Goal: Information Seeking & Learning: Learn about a topic

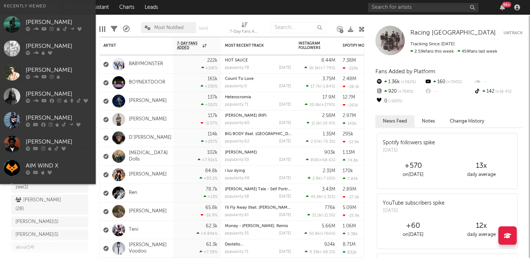
click at [432, 8] on input "text" at bounding box center [423, 7] width 110 height 9
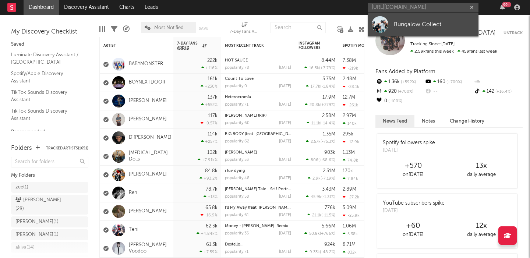
type input "https://open.spotify.com/artist/4JR4QR71dWswPhgIEeu8xJ?si=mq7hLtRhS8egQce6J1jyBg"
click at [435, 21] on div "Bungalow Collect" at bounding box center [434, 24] width 81 height 9
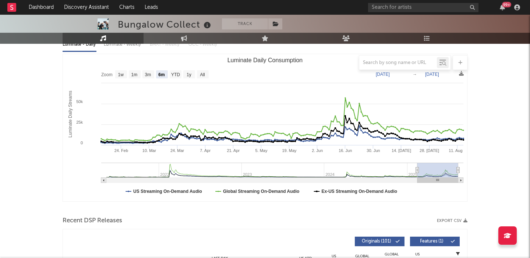
scroll to position [51, 0]
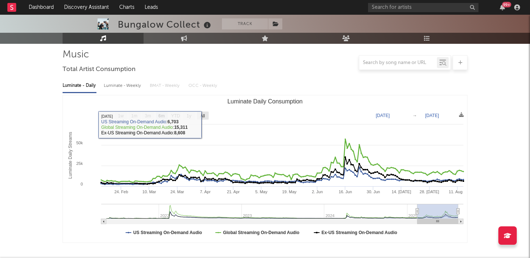
click at [204, 119] on rect "Luminate Daily Consumption" at bounding box center [203, 116] width 12 height 8
select select "All"
type input "2021-05-13"
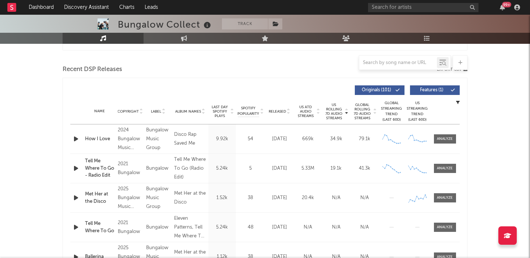
scroll to position [282, 0]
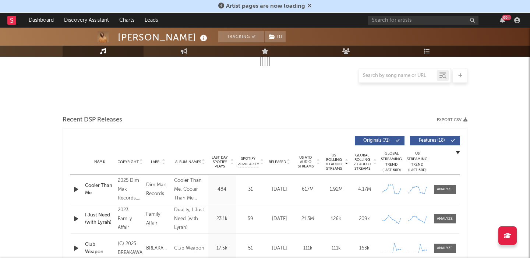
scroll to position [206, 0]
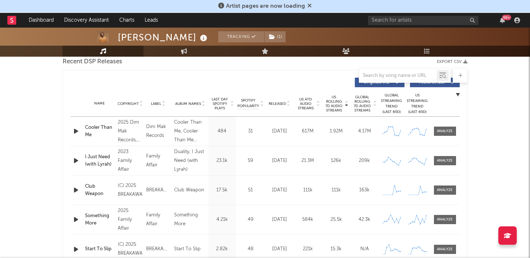
select select "6m"
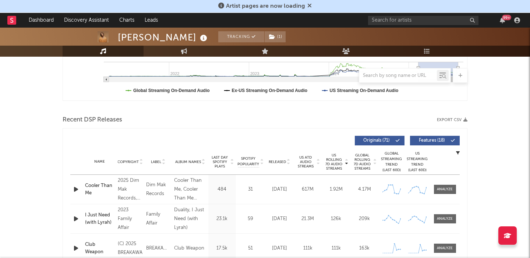
click at [438, 141] on span "Features ( 18 )" at bounding box center [432, 140] width 34 height 4
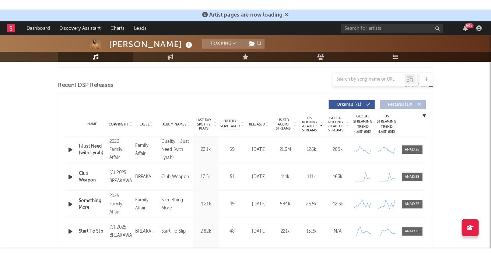
scroll to position [270, 0]
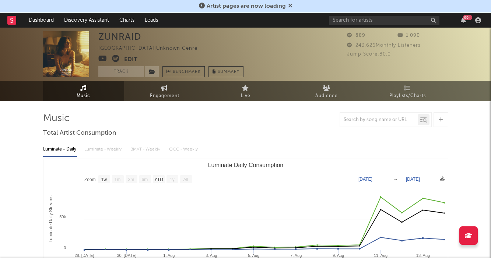
select select "1w"
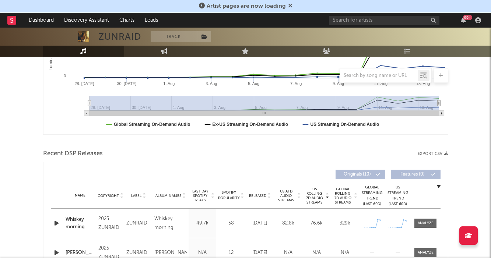
scroll to position [275, 0]
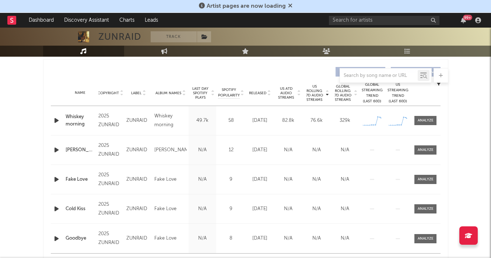
click at [288, 6] on icon at bounding box center [290, 6] width 4 height 6
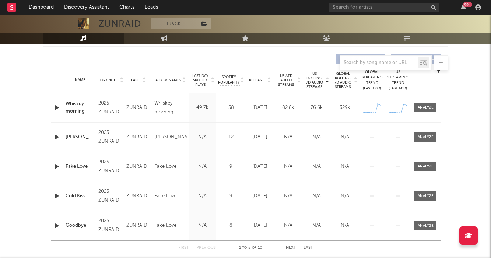
click at [58, 105] on icon "button" at bounding box center [57, 107] width 8 height 9
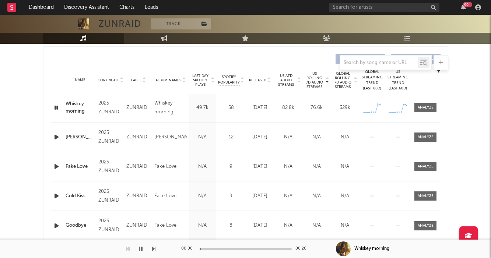
scroll to position [0, 0]
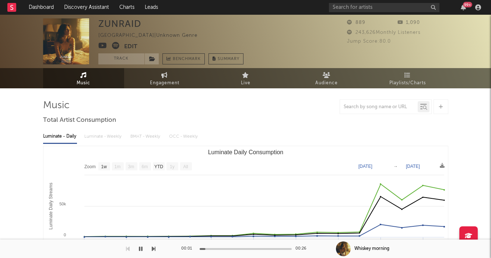
click at [114, 45] on icon at bounding box center [115, 45] width 7 height 7
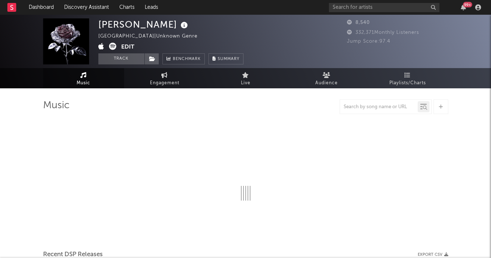
select select "1w"
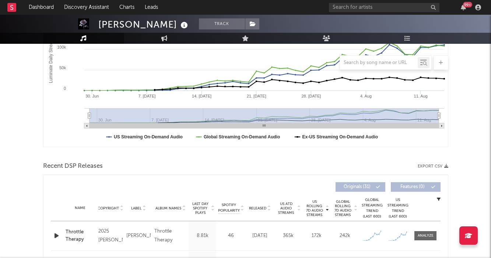
scroll to position [249, 0]
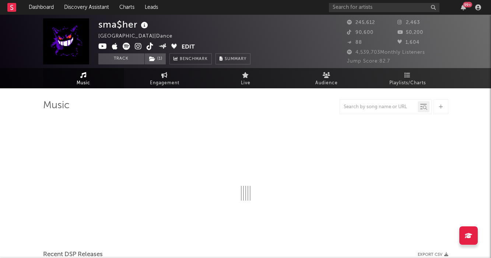
select select "6m"
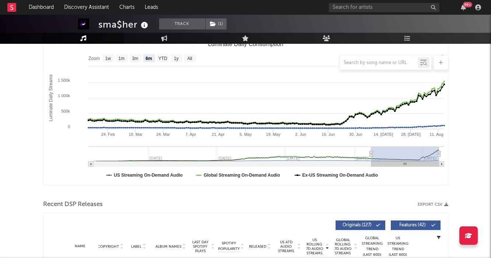
scroll to position [227, 0]
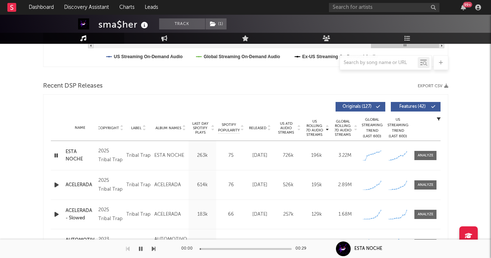
click at [420, 103] on button "Features ( 42 )" at bounding box center [415, 107] width 50 height 10
click at [420, 109] on button "Features ( 42 )" at bounding box center [415, 107] width 50 height 10
click at [418, 106] on span "Features ( 42 )" at bounding box center [412, 107] width 34 height 4
click at [339, 124] on span "Global Rolling 7D Audio Streams" at bounding box center [342, 128] width 20 height 18
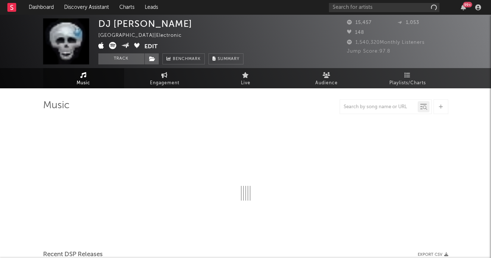
select select "6m"
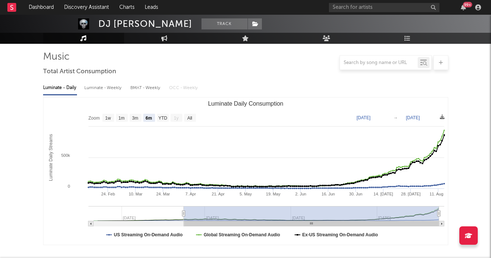
scroll to position [195, 0]
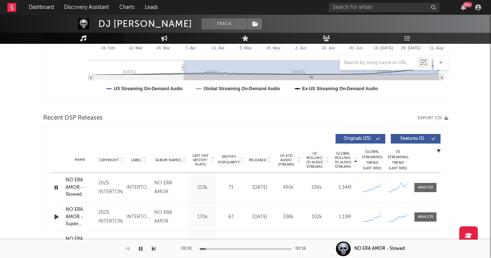
click at [314, 166] on span "US Rolling 7D Audio Streams" at bounding box center [314, 160] width 20 height 18
click at [406, 138] on span "Features ( 5 )" at bounding box center [412, 139] width 34 height 4
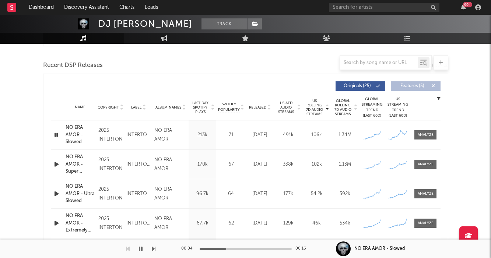
scroll to position [0, 0]
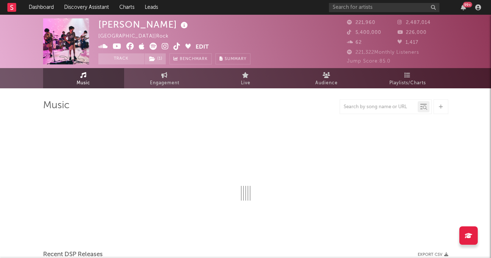
select select "6m"
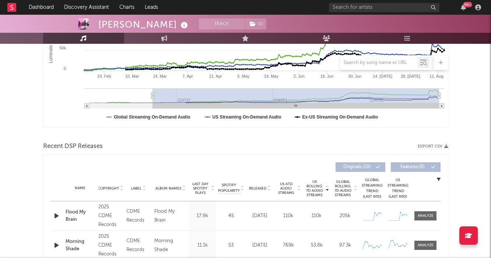
scroll to position [221, 0]
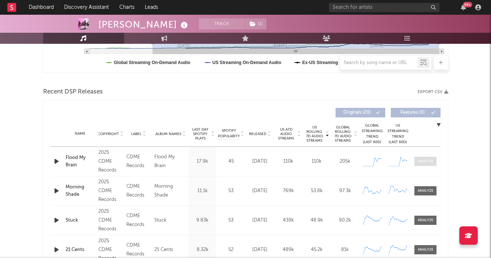
click at [420, 162] on div at bounding box center [425, 162] width 16 height 6
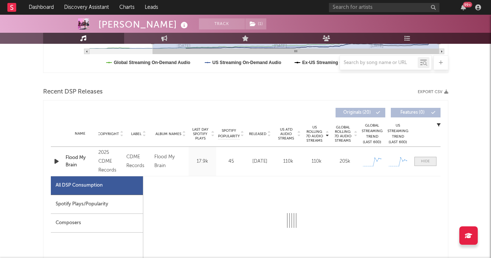
select select "1w"
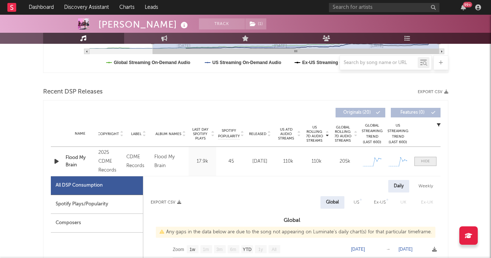
scroll to position [329, 0]
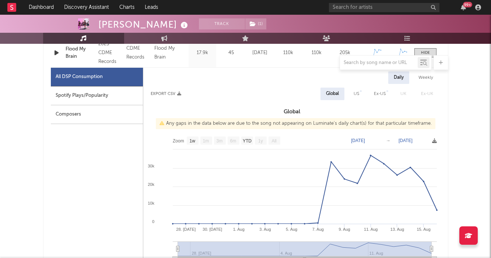
click at [357, 98] on div "US" at bounding box center [356, 94] width 17 height 13
select select "1w"
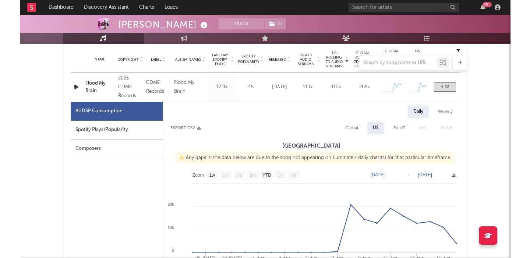
scroll to position [291, 0]
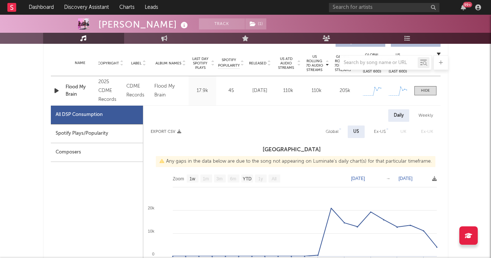
click at [53, 91] on icon "button" at bounding box center [57, 90] width 8 height 9
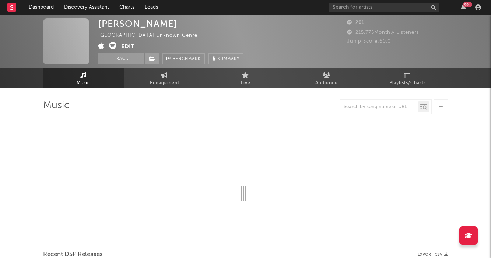
select select "1w"
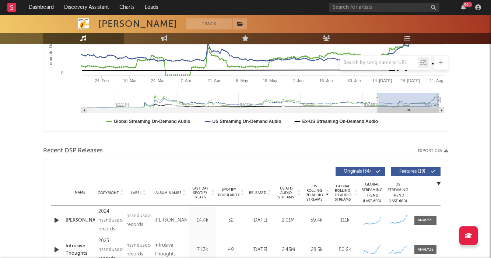
scroll to position [211, 0]
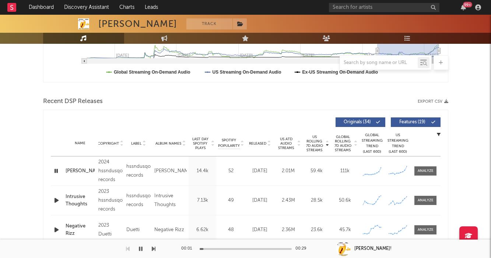
click at [410, 125] on button "Features ( 19 )" at bounding box center [415, 122] width 50 height 10
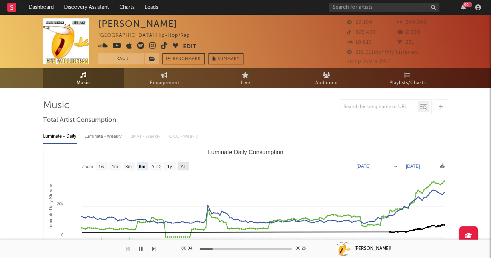
click at [183, 166] on text "All" at bounding box center [182, 166] width 5 height 5
select select "All"
type input "2022-10-10"
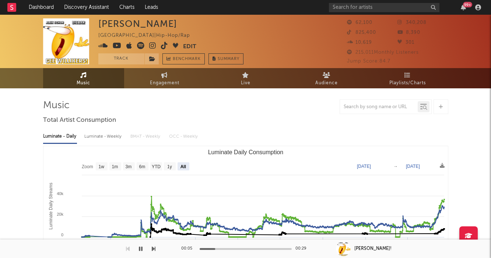
click at [109, 135] on div "Luminate - Weekly" at bounding box center [103, 136] width 39 height 13
select select "6m"
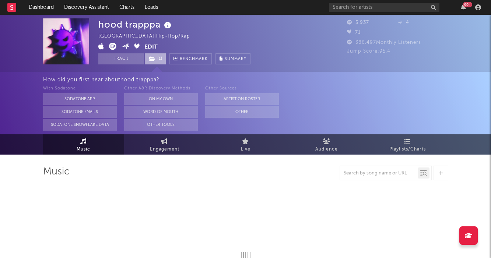
select select "1w"
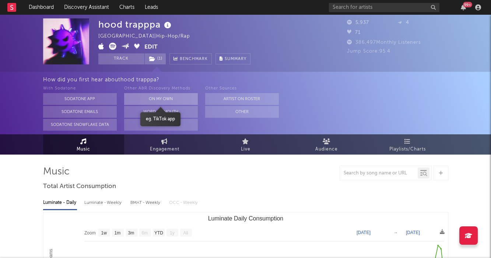
click at [160, 101] on button "On My Own" at bounding box center [161, 99] width 74 height 12
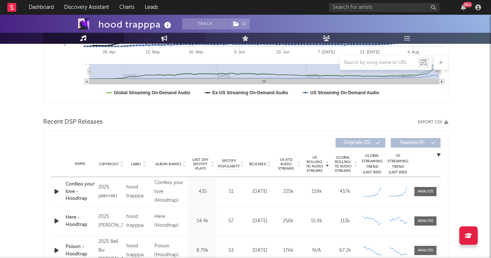
scroll to position [231, 0]
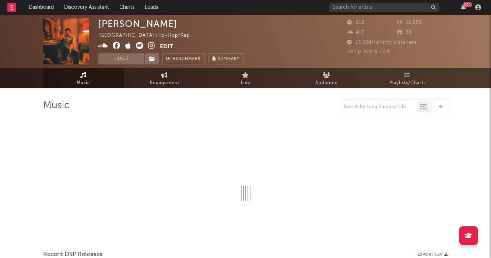
select select "1w"
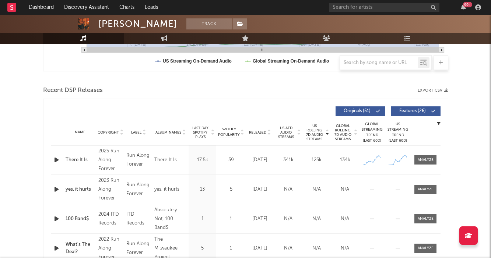
scroll to position [244, 0]
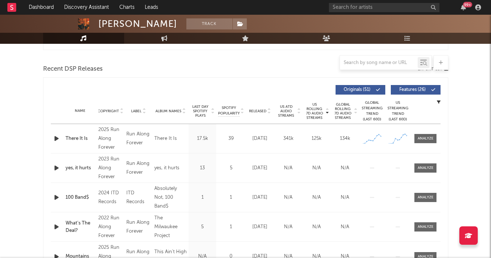
click at [54, 140] on icon "button" at bounding box center [57, 138] width 8 height 9
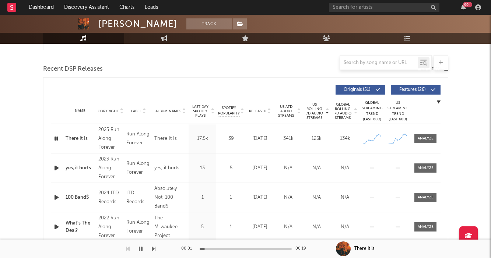
click at [417, 86] on button "Features ( 26 )" at bounding box center [415, 90] width 50 height 10
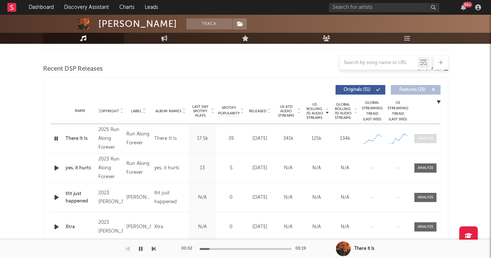
click at [428, 138] on div at bounding box center [425, 139] width 16 height 6
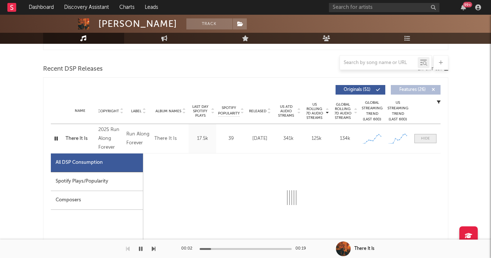
select select "1w"
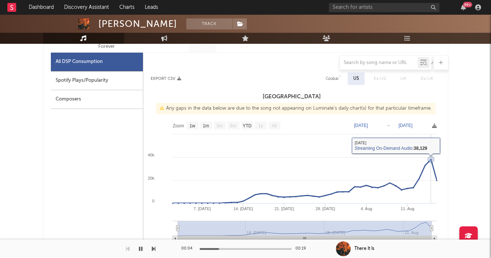
scroll to position [343, 0]
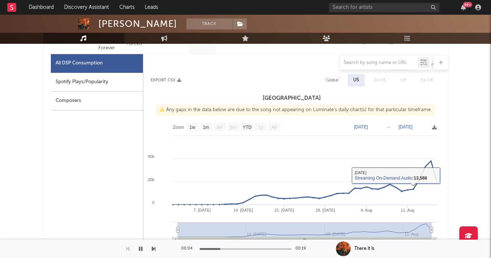
click at [331, 79] on div "Global" at bounding box center [331, 80] width 13 height 9
select select "1w"
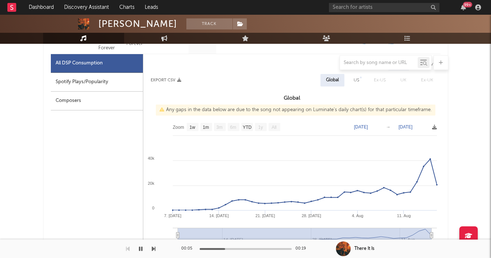
click at [97, 84] on div "Spotify Plays/Popularity" at bounding box center [97, 82] width 92 height 19
select select "1w"
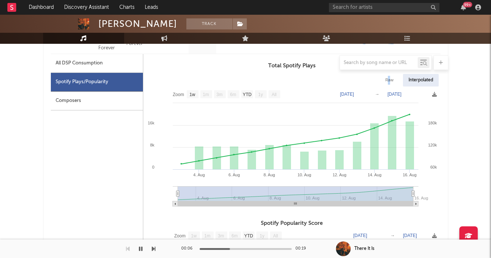
click at [388, 79] on div "Raw" at bounding box center [389, 80] width 20 height 13
select select "1w"
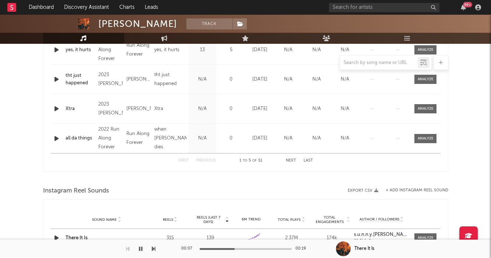
scroll to position [811, 0]
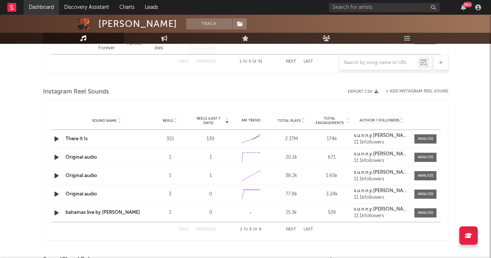
click at [38, 4] on link "Dashboard" at bounding box center [41, 7] width 35 height 15
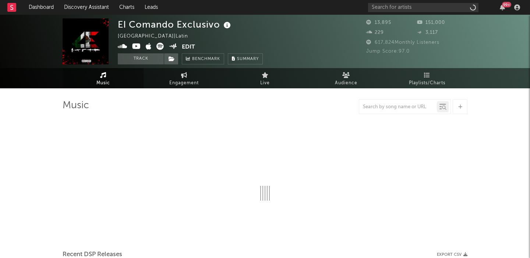
select select "1w"
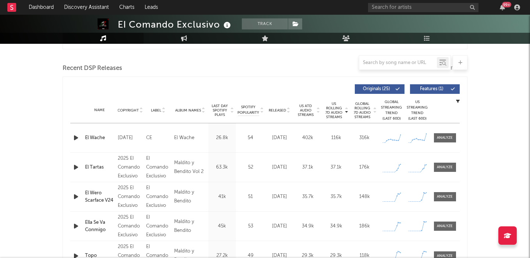
scroll to position [242, 0]
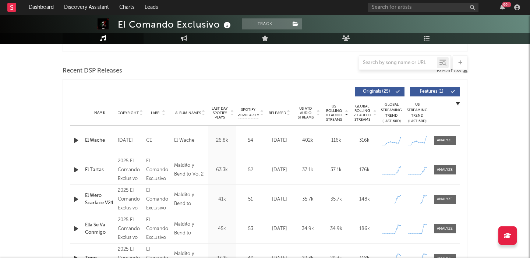
click at [430, 93] on span "Features ( 1 )" at bounding box center [432, 91] width 34 height 4
click at [75, 138] on icon "button" at bounding box center [76, 140] width 8 height 9
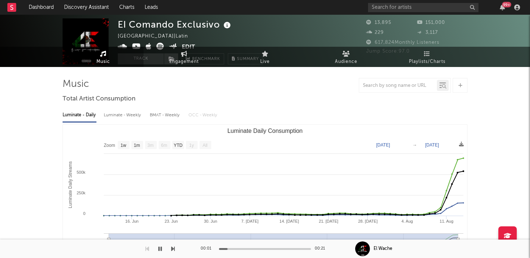
scroll to position [0, 0]
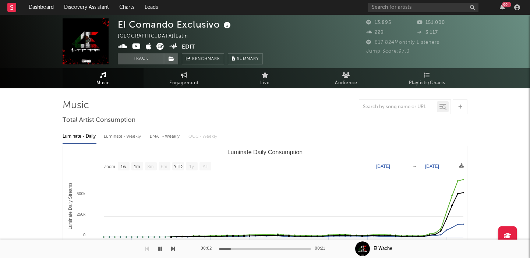
click at [160, 47] on icon at bounding box center [159, 46] width 7 height 7
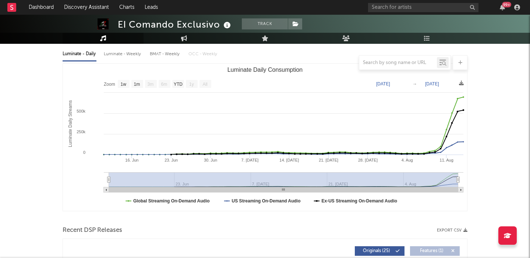
scroll to position [161, 0]
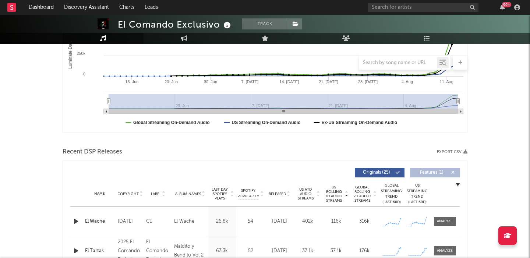
click at [74, 222] on icon "button" at bounding box center [76, 221] width 8 height 9
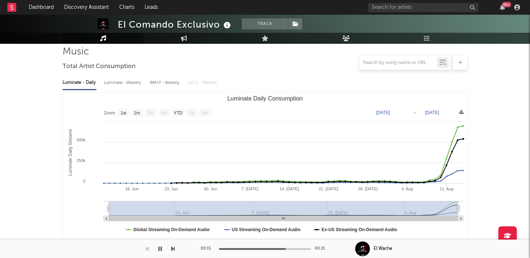
scroll to position [0, 0]
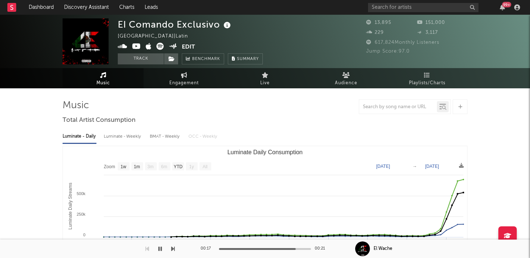
click at [161, 47] on icon at bounding box center [159, 46] width 7 height 7
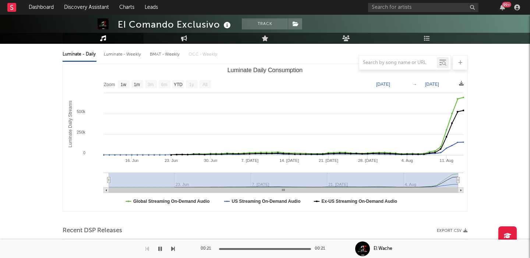
scroll to position [272, 0]
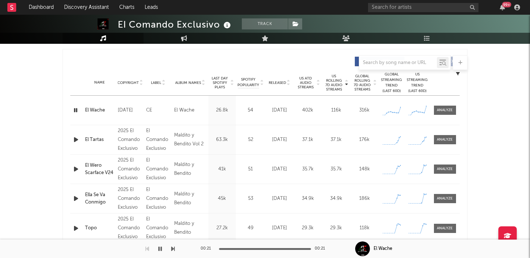
click at [75, 141] on icon "button" at bounding box center [76, 139] width 8 height 9
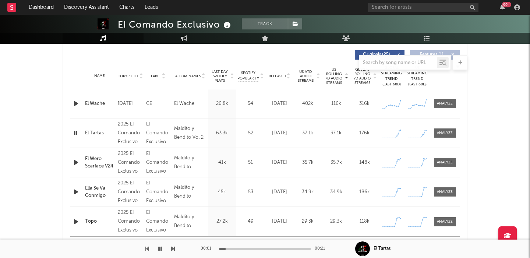
click at [75, 164] on icon "button" at bounding box center [76, 162] width 8 height 9
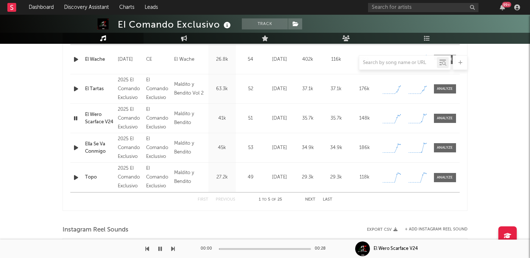
scroll to position [323, 0]
click at [72, 147] on icon "button" at bounding box center [76, 147] width 8 height 9
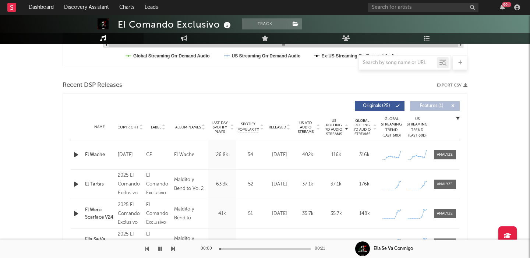
scroll to position [0, 0]
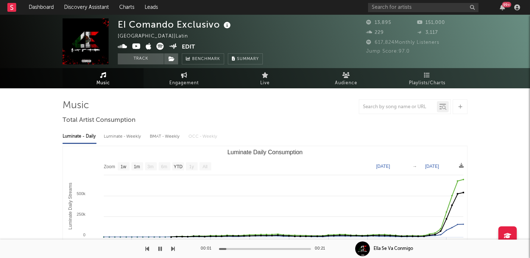
click at [224, 25] on icon at bounding box center [227, 25] width 11 height 10
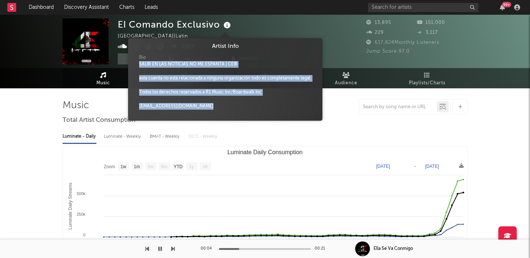
drag, startPoint x: 205, startPoint y: 110, endPoint x: 135, endPoint y: 63, distance: 83.9
click at [135, 63] on div "Bio SALIR EN LAS NOTICIAS NO ME ESPANTA | CE® esta cuenta no está relacionada a…" at bounding box center [225, 84] width 183 height 66
copy div "SALIR EN LAS NOTICIAS NO ME ESPANTA | CE® esta cuenta no está relacionada a nin…"
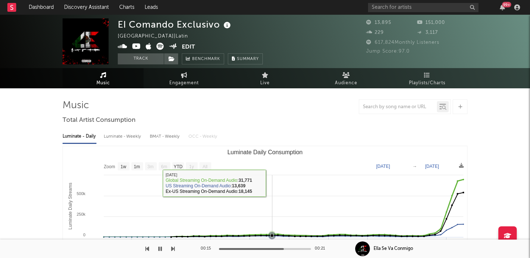
click at [272, 185] on rect "Luminate Daily Consumption" at bounding box center [265, 219] width 404 height 147
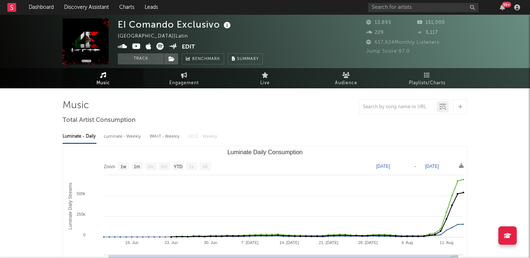
click at [229, 26] on icon at bounding box center [227, 25] width 11 height 10
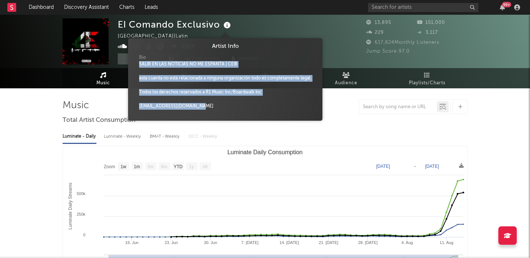
drag, startPoint x: 198, startPoint y: 106, endPoint x: 141, endPoint y: 62, distance: 72.7
click at [141, 62] on div "Bio SALIR EN LAS NOTICIAS NO ME ESPANTA | CE® esta cuenta no está relacionada a…" at bounding box center [225, 84] width 183 height 66
copy div "ALIR EN LAS NOTICIAS NO ME ESPANTA | CE® esta cuenta no está relacionada a ning…"
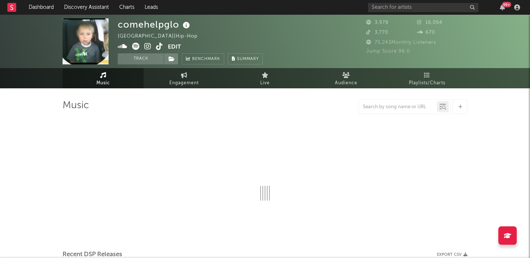
select select "1w"
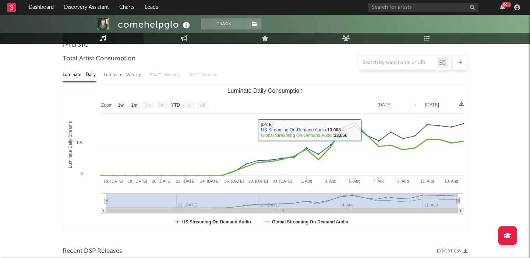
scroll to position [292, 0]
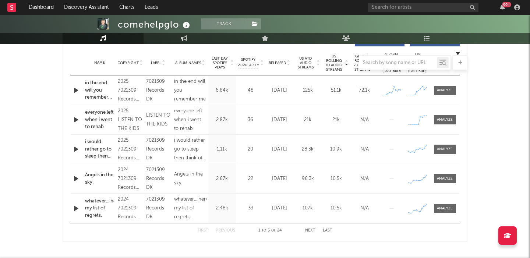
click at [81, 90] on div at bounding box center [76, 90] width 9 height 9
click at [75, 92] on icon "button" at bounding box center [76, 90] width 8 height 9
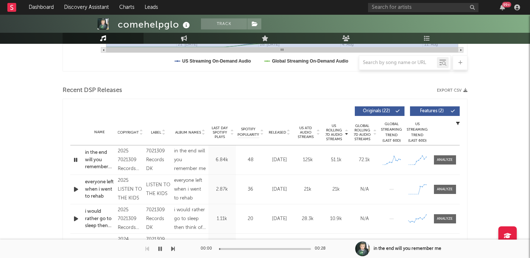
scroll to position [221, 0]
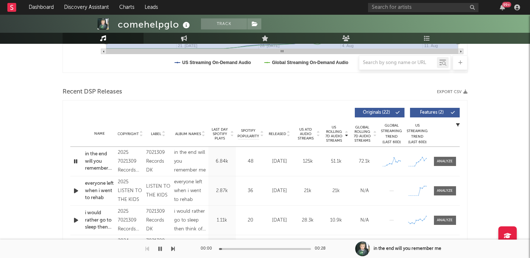
click at [432, 113] on span "Features ( 2 )" at bounding box center [432, 112] width 34 height 4
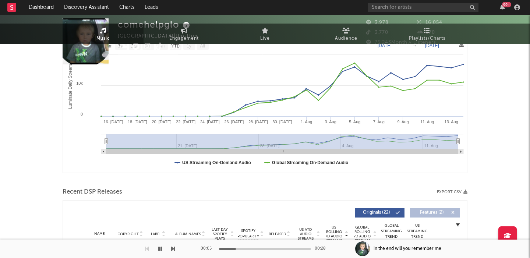
scroll to position [0, 0]
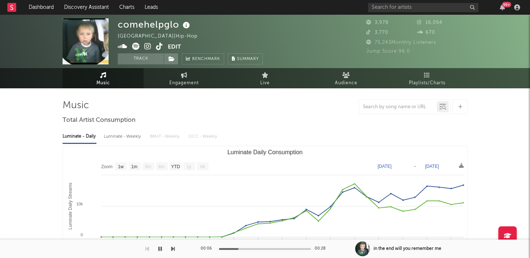
click at [147, 46] on icon at bounding box center [147, 46] width 7 height 7
click at [146, 24] on div "comehelpglo" at bounding box center [155, 24] width 74 height 12
copy div "comehelpglo"
click at [136, 46] on icon at bounding box center [135, 46] width 7 height 7
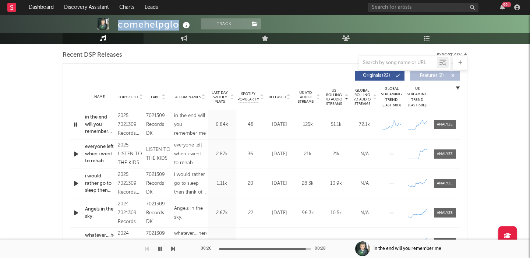
scroll to position [253, 0]
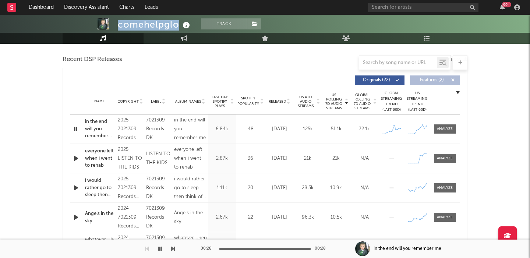
click at [275, 101] on span "Released" at bounding box center [277, 101] width 17 height 4
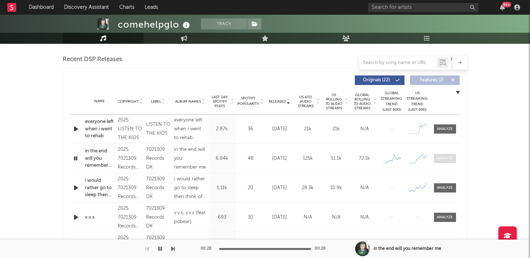
click at [442, 159] on div at bounding box center [445, 159] width 16 height 6
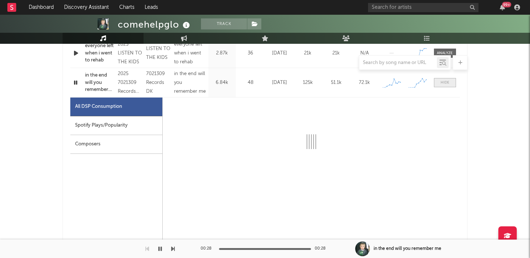
scroll to position [329, 0]
select select "1w"
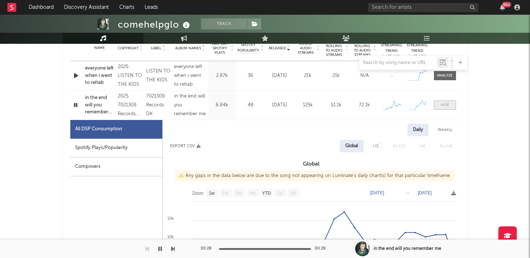
scroll to position [292, 0]
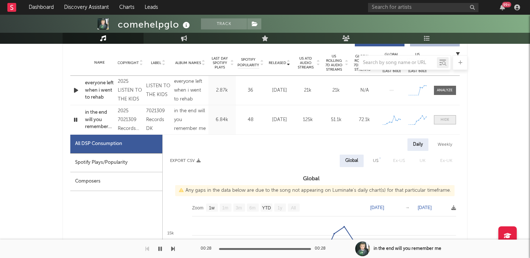
click at [446, 121] on div at bounding box center [445, 120] width 9 height 6
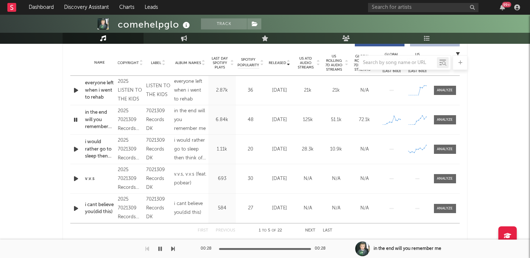
click at [72, 92] on icon "button" at bounding box center [76, 90] width 8 height 9
click at [311, 229] on button "Next" at bounding box center [310, 231] width 10 height 4
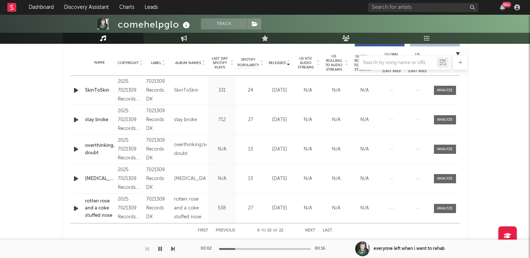
click at [223, 230] on button "Previous" at bounding box center [226, 231] width 20 height 4
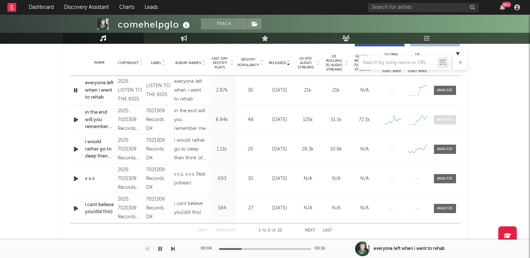
click at [438, 118] on div at bounding box center [445, 120] width 16 height 6
select select "1w"
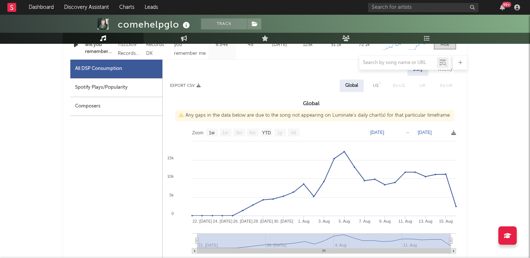
scroll to position [0, 0]
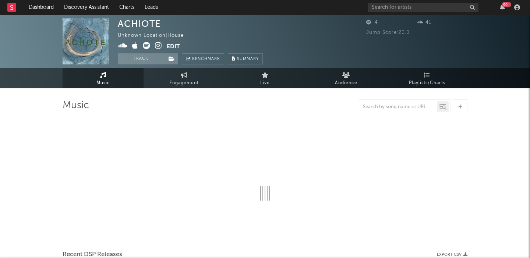
select select "6m"
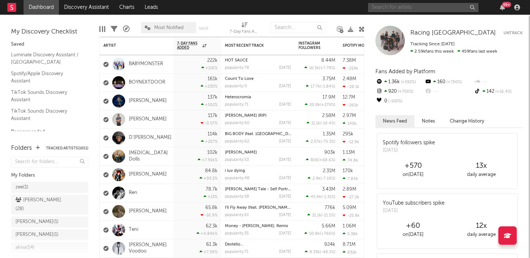
click at [404, 8] on input "text" at bounding box center [423, 7] width 110 height 9
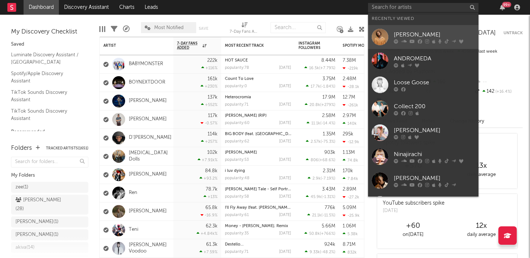
click at [404, 39] on icon at bounding box center [404, 41] width 6 height 4
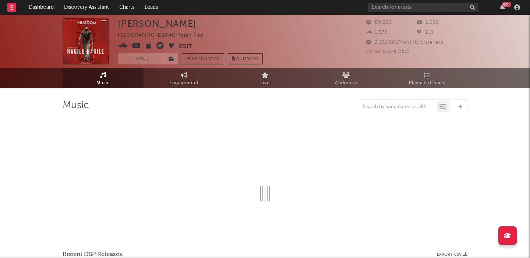
select select "6m"
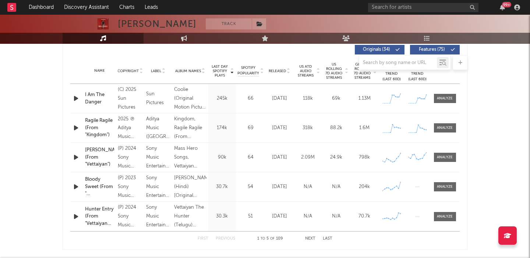
scroll to position [284, 0]
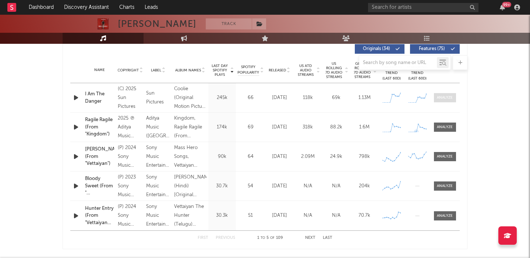
click at [452, 93] on span at bounding box center [445, 97] width 22 height 9
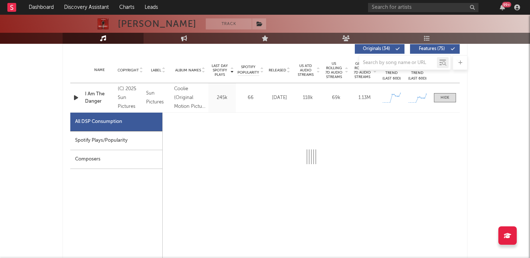
select select "1w"
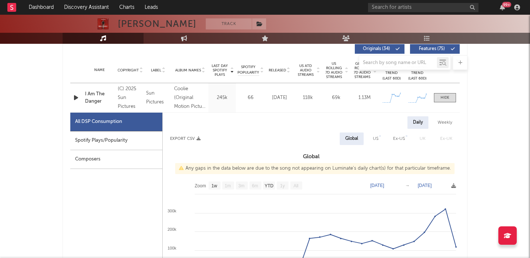
click at [454, 122] on div "Weekly" at bounding box center [445, 122] width 26 height 13
select select "1w"
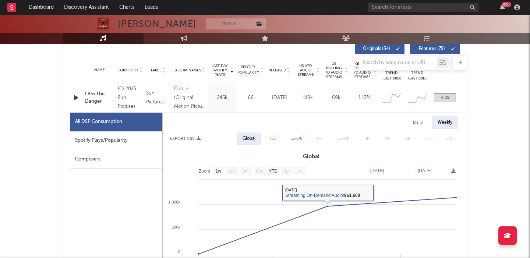
click at [269, 134] on div "US" at bounding box center [273, 138] width 17 height 13
select select "1w"
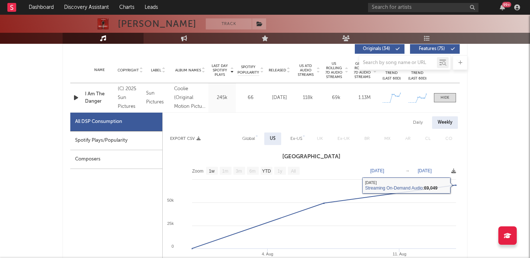
click at [416, 123] on div "Daily" at bounding box center [417, 122] width 21 height 13
select select "1w"
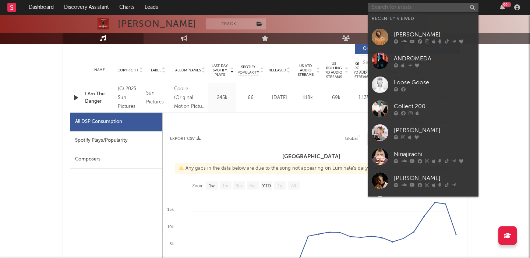
click at [383, 7] on input "text" at bounding box center [423, 7] width 110 height 9
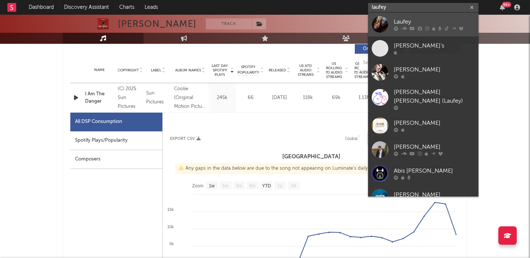
type input "laufey"
click at [414, 25] on div "Laufey" at bounding box center [434, 22] width 81 height 9
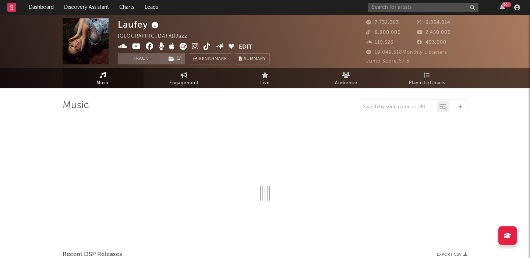
select select "6m"
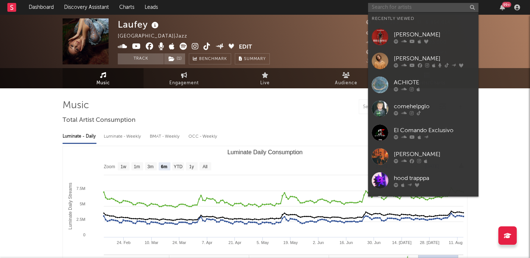
click at [429, 9] on input "text" at bounding box center [423, 7] width 110 height 9
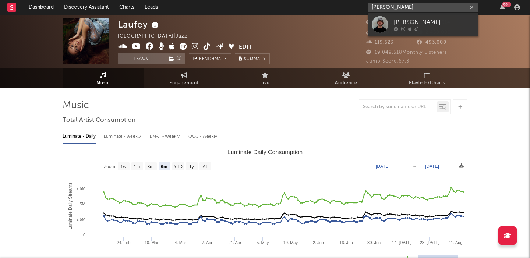
type input "cole gibbs"
click at [452, 21] on div "[PERSON_NAME]" at bounding box center [434, 22] width 81 height 9
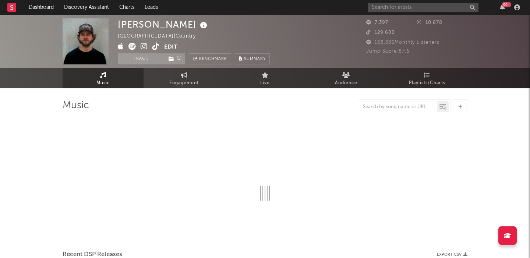
select select "6m"
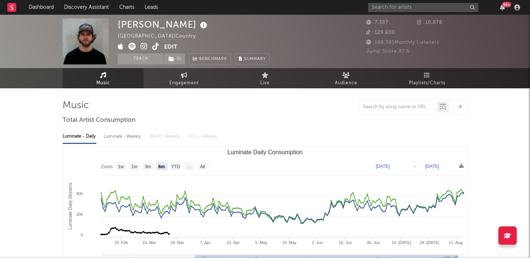
click at [128, 133] on div "Luminate - Weekly" at bounding box center [123, 136] width 39 height 13
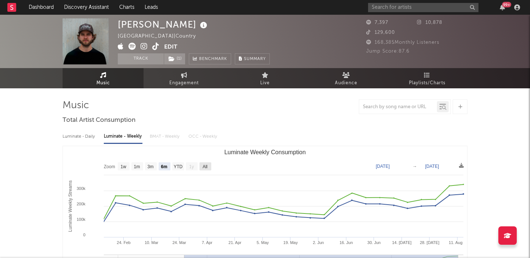
click at [205, 166] on text "All" at bounding box center [204, 166] width 5 height 5
select select "All"
type input "2024-12-26"
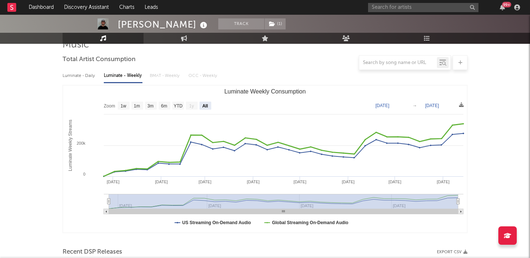
scroll to position [220, 0]
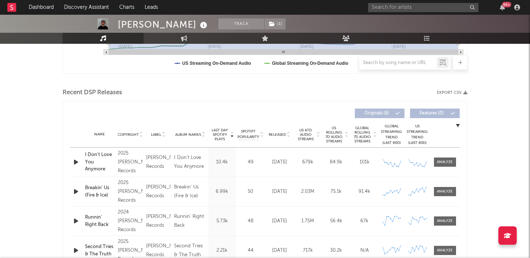
click at [335, 133] on span "US Rolling 7D Audio Streams" at bounding box center [334, 135] width 20 height 18
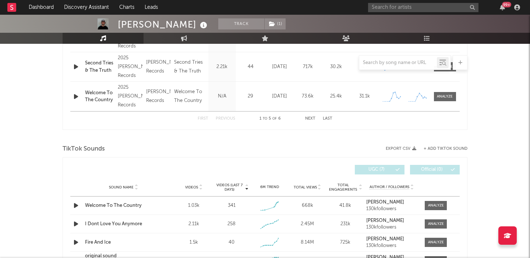
scroll to position [406, 0]
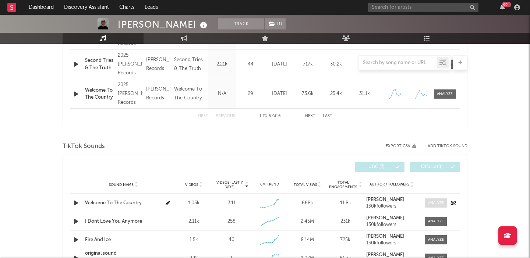
click at [435, 202] on div at bounding box center [436, 203] width 16 height 6
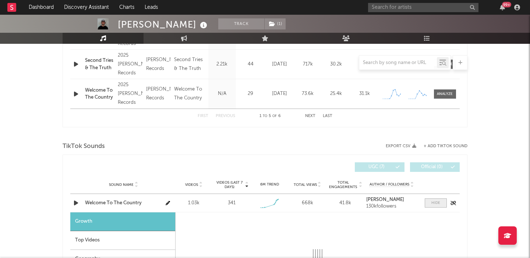
scroll to position [0, 0]
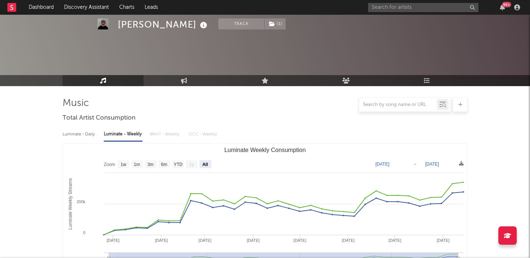
select select "1w"
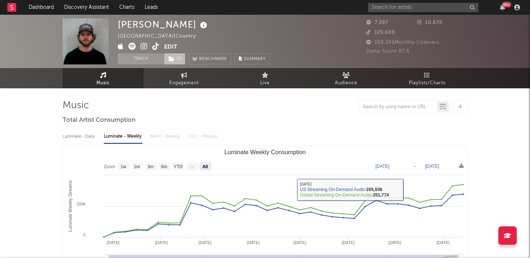
click at [178, 55] on span "( 1 )" at bounding box center [175, 58] width 22 height 11
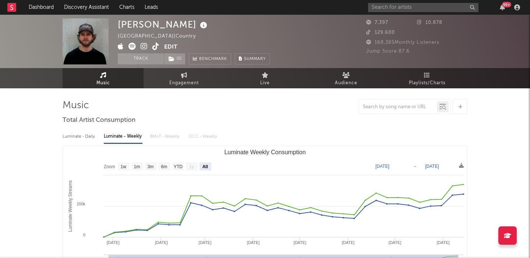
click at [386, 10] on input "text" at bounding box center [423, 7] width 110 height 9
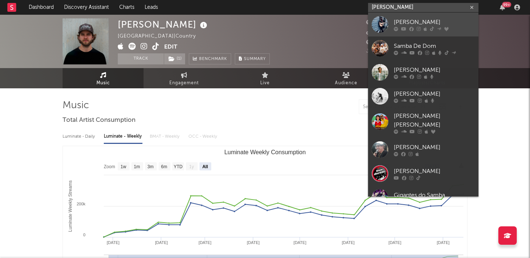
type input "sam donald"
click at [427, 20] on div "[PERSON_NAME]" at bounding box center [434, 22] width 81 height 9
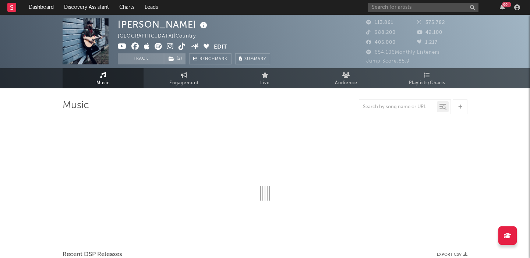
select select "6m"
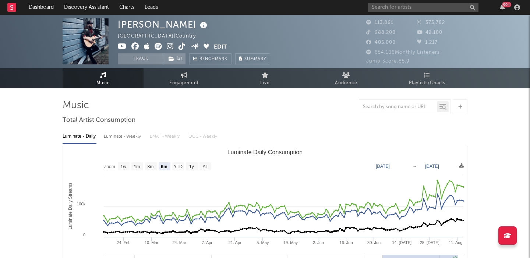
click at [127, 134] on div "Luminate - Weekly" at bounding box center [123, 136] width 39 height 13
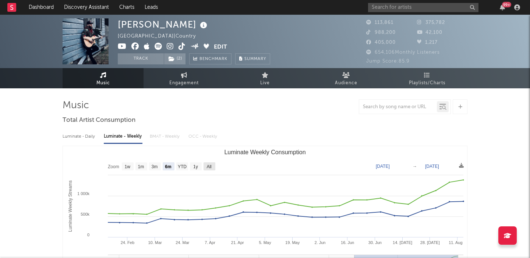
click at [210, 166] on text "All" at bounding box center [208, 166] width 5 height 5
select select "All"
type input "2023-12-21"
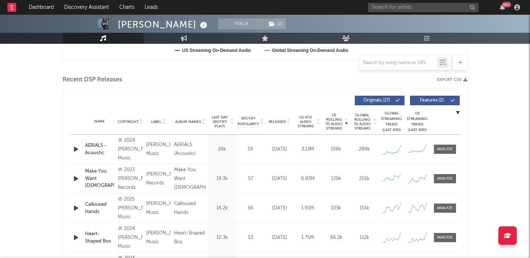
scroll to position [233, 0]
click at [435, 102] on span "Features ( 2 )" at bounding box center [432, 101] width 34 height 4
click at [381, 4] on input "text" at bounding box center [423, 7] width 110 height 9
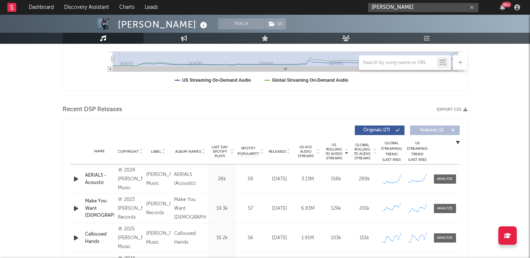
scroll to position [247, 0]
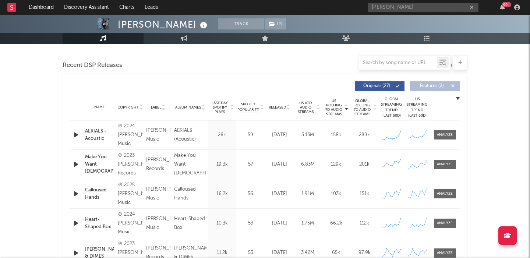
click at [278, 107] on span "Released" at bounding box center [277, 107] width 17 height 4
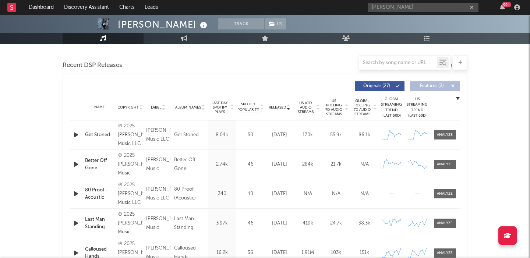
click at [339, 107] on span "US Rolling 7D Audio Streams" at bounding box center [334, 108] width 20 height 18
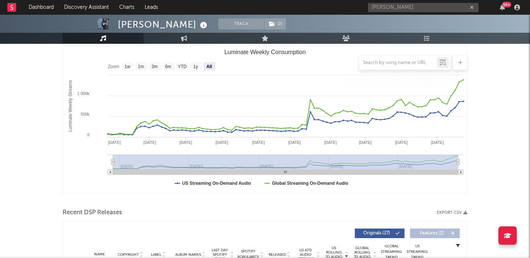
scroll to position [0, 0]
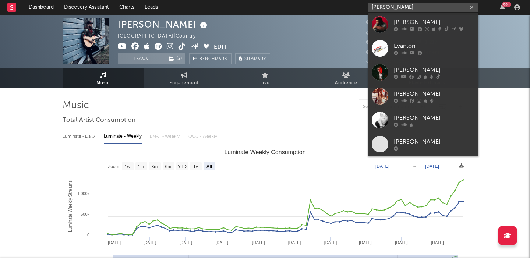
click at [390, 5] on input "evan hon" at bounding box center [423, 7] width 110 height 9
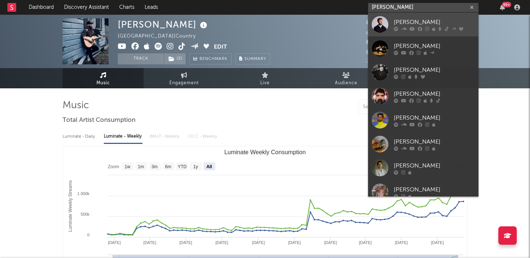
type input "alex warr"
click at [400, 23] on div "Alex Warren" at bounding box center [434, 22] width 81 height 9
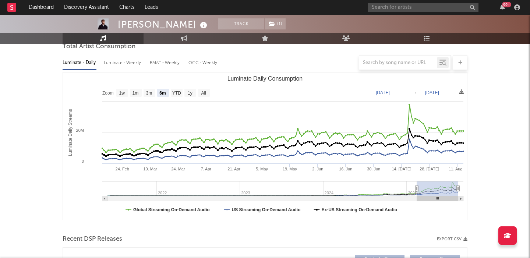
scroll to position [263, 0]
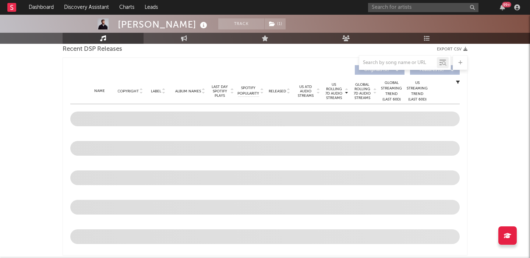
click at [280, 88] on div "Released" at bounding box center [279, 91] width 25 height 6
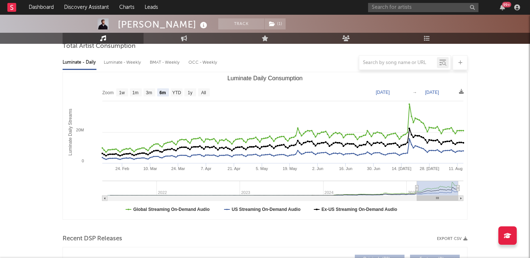
scroll to position [47, 0]
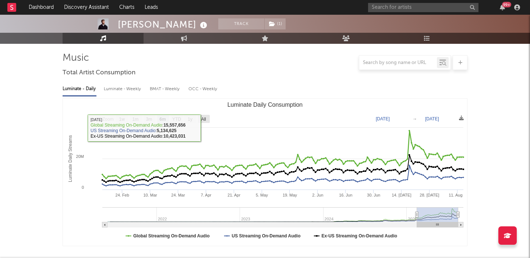
click at [203, 118] on text "All" at bounding box center [203, 119] width 5 height 5
select select "All"
type input "2021-05-30"
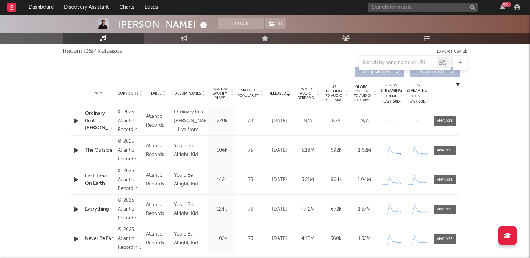
scroll to position [252, 0]
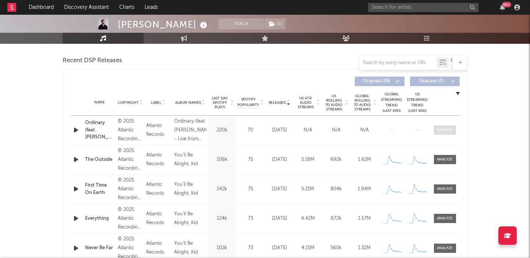
click at [439, 128] on div at bounding box center [445, 130] width 16 height 6
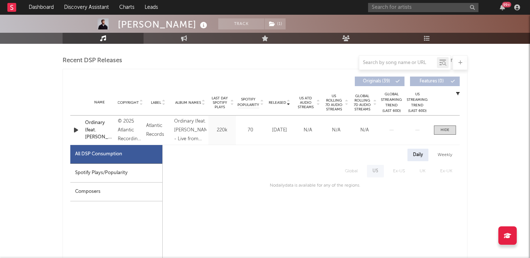
click at [144, 171] on div "Spotify Plays/Popularity" at bounding box center [116, 173] width 92 height 19
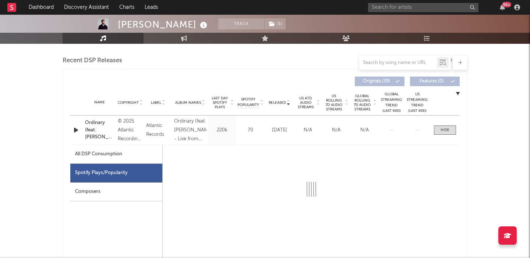
select select "1w"
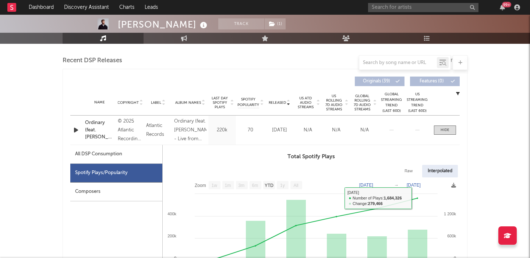
click at [409, 167] on div "Raw" at bounding box center [409, 171] width 20 height 13
select select "1w"
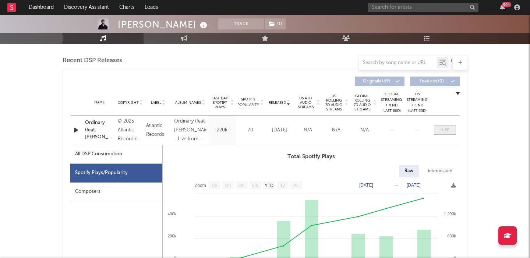
click at [444, 130] on div at bounding box center [445, 130] width 9 height 6
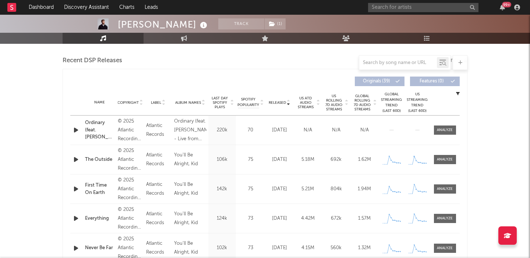
scroll to position [274, 0]
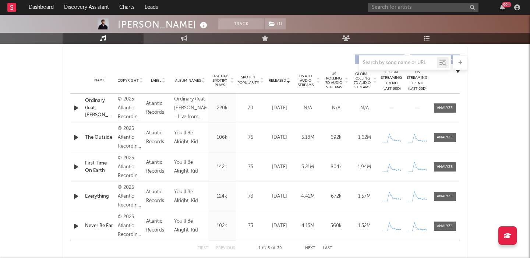
click at [340, 80] on span "US Rolling 7D Audio Streams" at bounding box center [334, 81] width 20 height 18
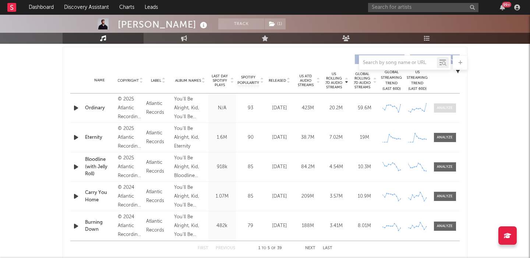
click at [451, 106] on div at bounding box center [445, 108] width 16 height 6
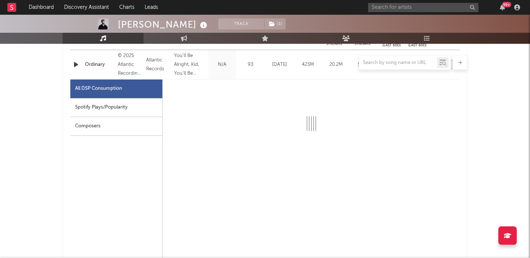
scroll to position [321, 0]
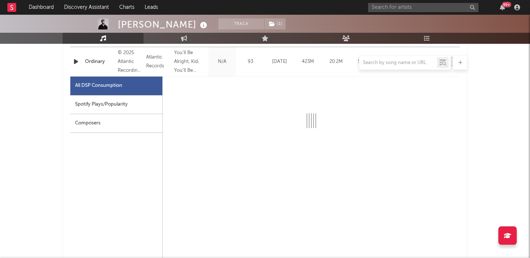
select select "6m"
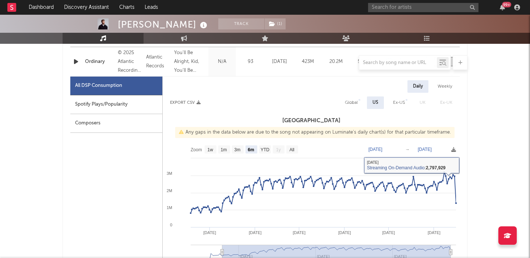
click at [354, 99] on div "Global" at bounding box center [351, 102] width 13 height 9
select select "6m"
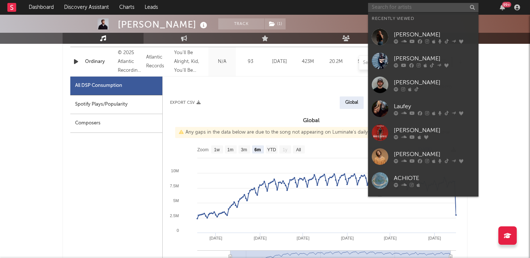
click at [398, 7] on input "text" at bounding box center [423, 7] width 110 height 9
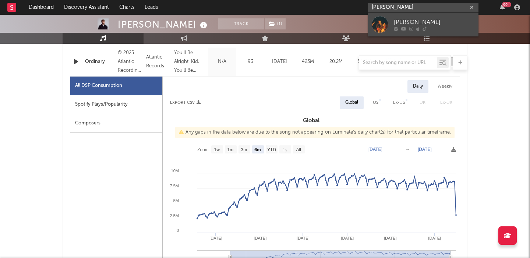
type input "aiden canfield"
click at [454, 16] on link "Aidan Canfield" at bounding box center [423, 25] width 110 height 24
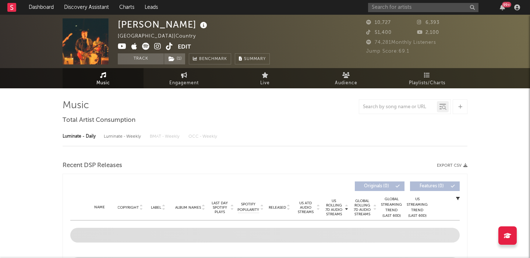
select select "6m"
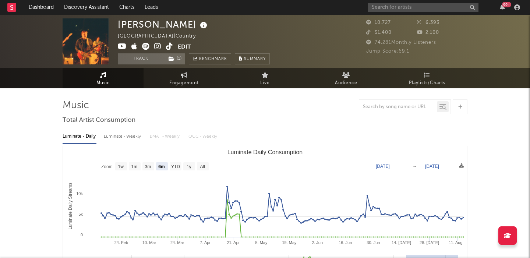
click at [131, 137] on div "Luminate - Weekly" at bounding box center [123, 136] width 39 height 13
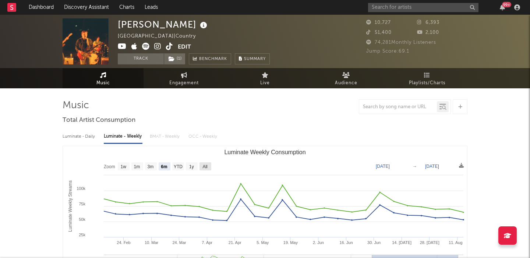
click at [207, 164] on text "All" at bounding box center [204, 166] width 5 height 5
select select "All"
type input "2023-08-10"
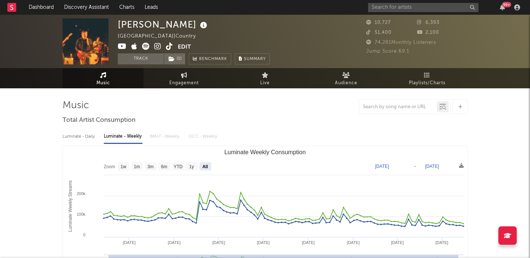
click at [157, 47] on icon at bounding box center [157, 46] width 7 height 7
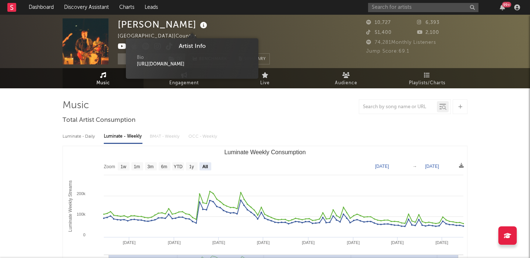
click at [198, 24] on icon at bounding box center [203, 25] width 11 height 10
click at [178, 62] on div "https://aidancanfield.com/" at bounding box center [192, 64] width 110 height 7
copy div "https://aidancanfield.com/"
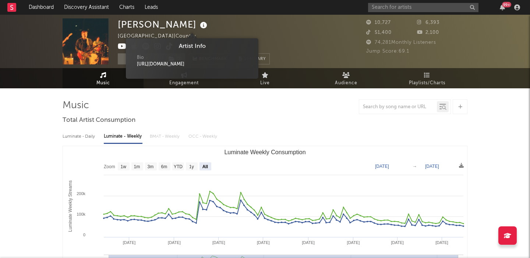
click at [92, 102] on div at bounding box center [265, 106] width 405 height 15
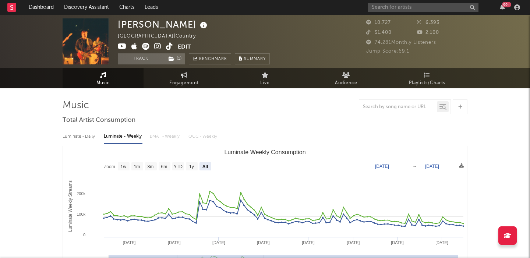
click at [159, 45] on icon at bounding box center [157, 46] width 7 height 7
click at [397, 8] on input "text" at bounding box center [423, 7] width 110 height 9
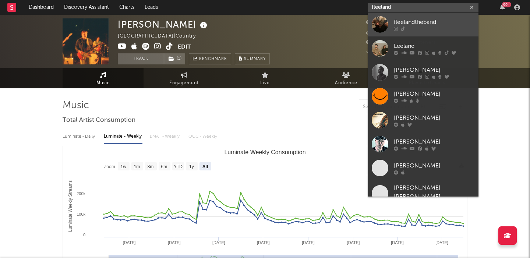
type input "fleeland"
click at [433, 21] on div "fleelandtheband" at bounding box center [434, 22] width 81 height 9
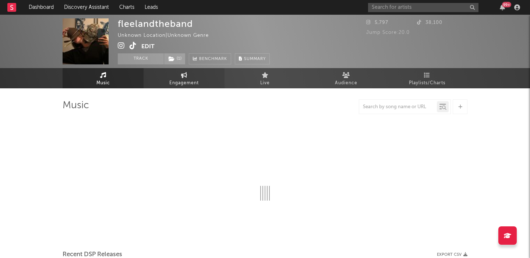
select select "1w"
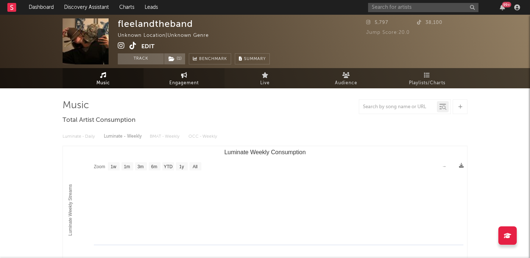
click at [179, 76] on link "Engagement" at bounding box center [184, 78] width 81 height 20
select select "1w"
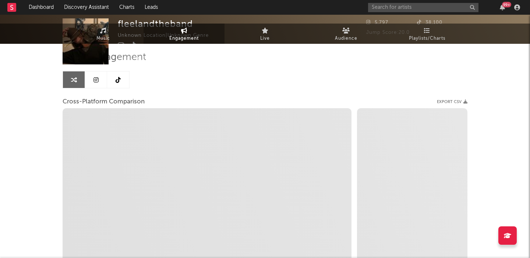
scroll to position [99, 0]
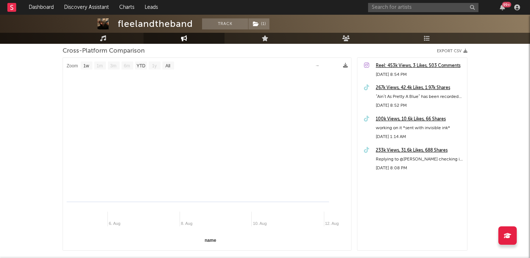
select select "1m"
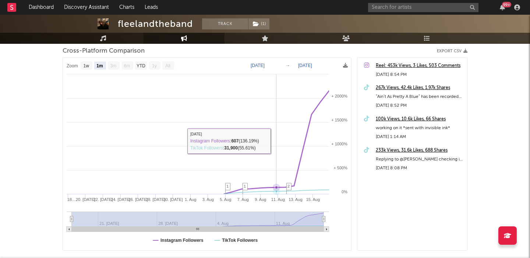
scroll to position [0, 0]
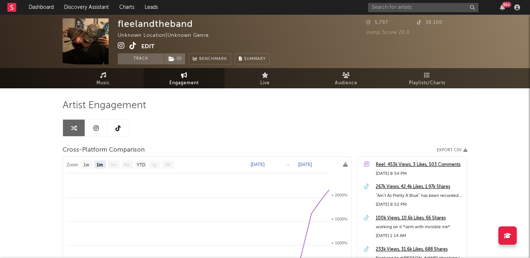
click at [133, 48] on icon at bounding box center [133, 45] width 7 height 7
click at [374, 6] on input "text" at bounding box center [423, 7] width 110 height 9
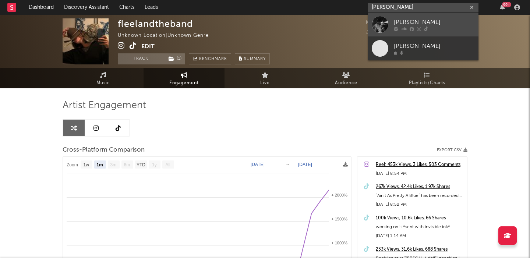
type input "solon holt"
click at [408, 25] on div "Solon Holt" at bounding box center [434, 22] width 81 height 9
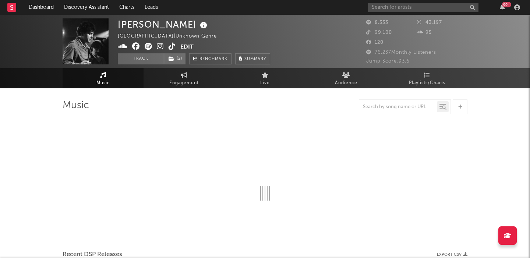
select select "6m"
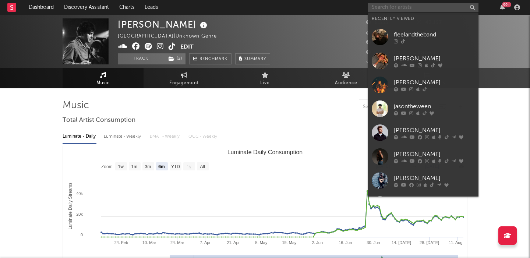
click at [429, 11] on input "text" at bounding box center [423, 7] width 110 height 9
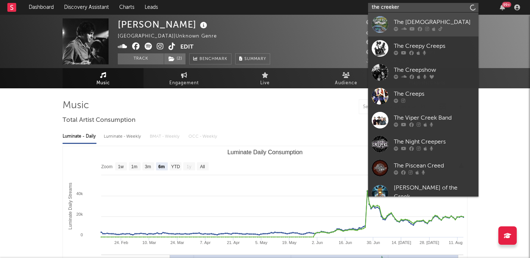
type input "the creeker"
click at [437, 23] on div "The Creekers" at bounding box center [434, 22] width 81 height 9
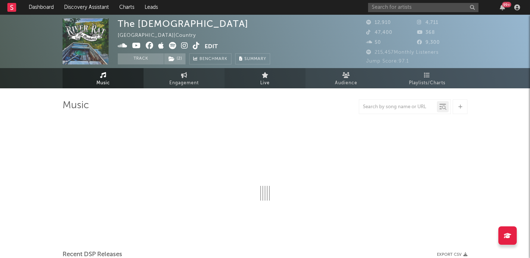
select select "6m"
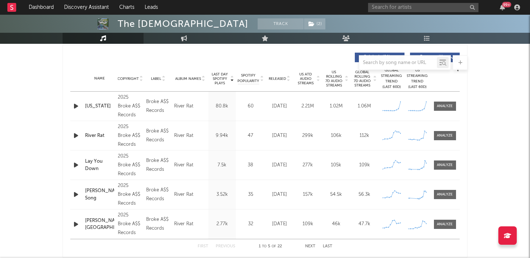
scroll to position [271, 0]
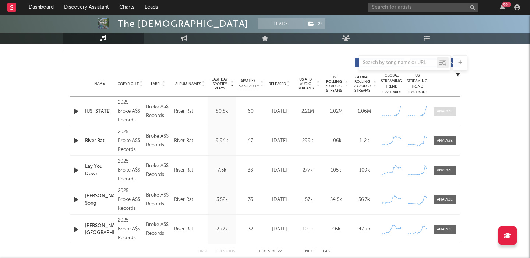
click at [452, 111] on div at bounding box center [445, 112] width 16 height 6
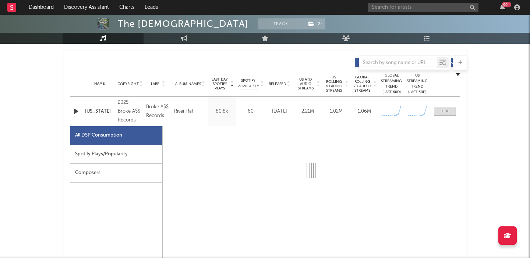
select select "1w"
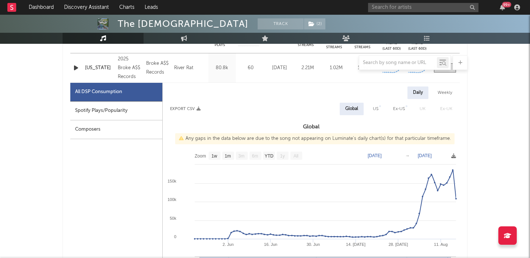
scroll to position [324, 0]
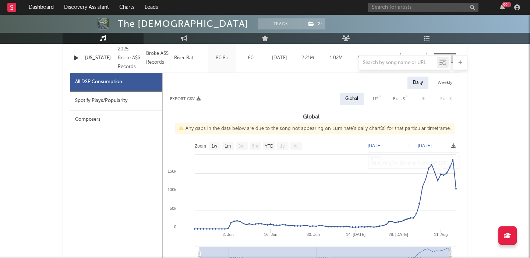
click at [443, 81] on div "Weekly" at bounding box center [445, 83] width 26 height 13
select select "1w"
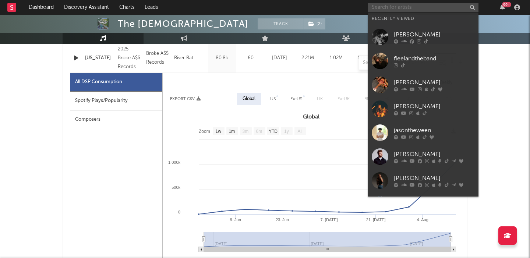
click at [385, 6] on input "text" at bounding box center [423, 7] width 110 height 9
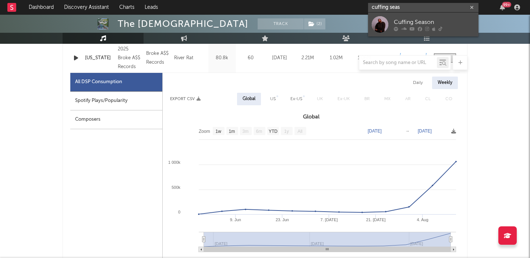
type input "cuffing seas"
click at [404, 19] on div "Cuffing Season" at bounding box center [434, 22] width 81 height 9
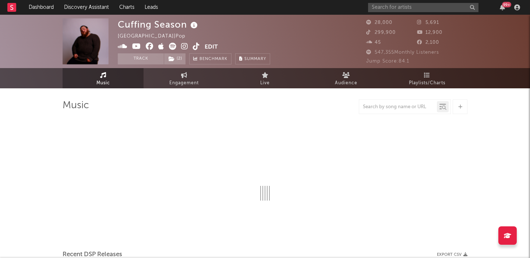
select select "6m"
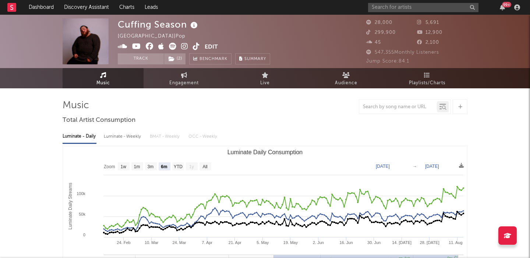
click at [139, 138] on div "Luminate - Weekly" at bounding box center [123, 136] width 39 height 13
select select "6m"
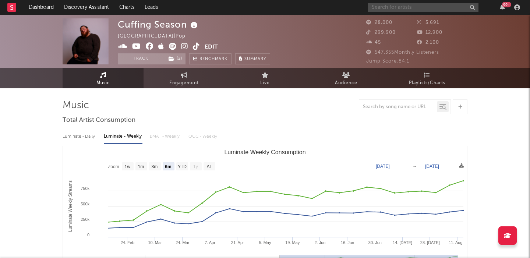
click at [388, 10] on input "text" at bounding box center [423, 7] width 110 height 9
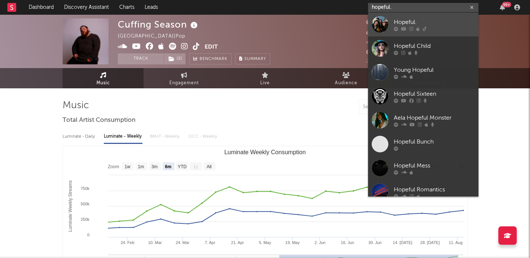
type input "hopeful."
click at [405, 22] on div "Hopeful." at bounding box center [434, 22] width 81 height 9
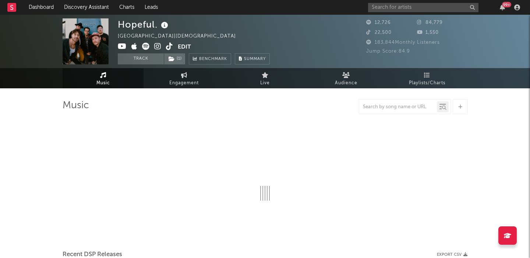
select select "1w"
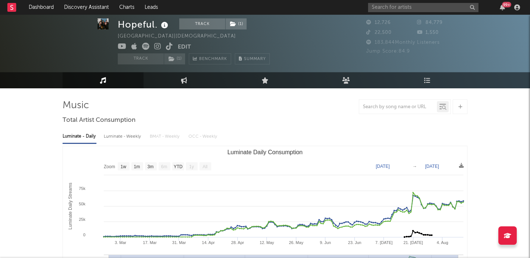
scroll to position [19, 0]
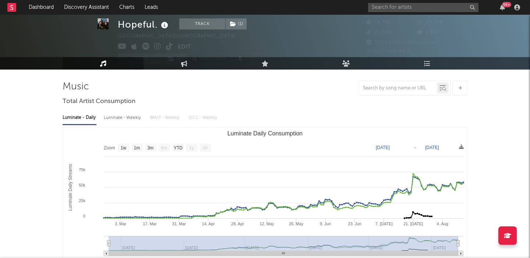
click at [129, 116] on div "Luminate - Weekly" at bounding box center [123, 118] width 39 height 13
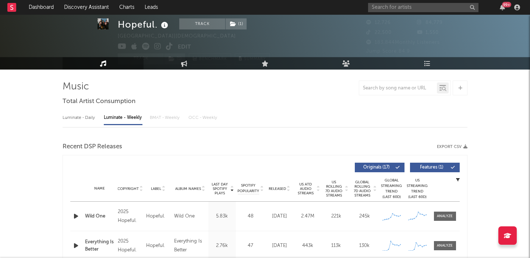
select select "6m"
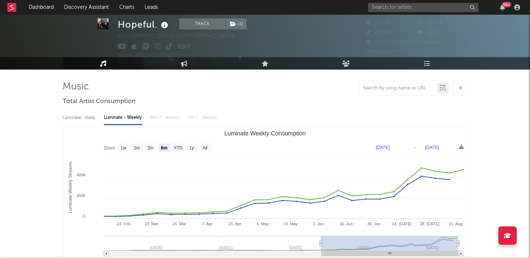
click at [385, 14] on div "99 +" at bounding box center [445, 7] width 155 height 15
click at [385, 12] on input "text" at bounding box center [423, 7] width 110 height 9
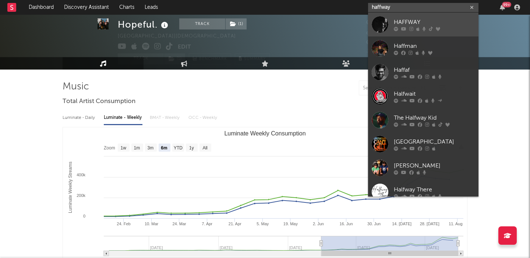
type input "haffway"
click at [406, 21] on div "HAFFWAY" at bounding box center [434, 22] width 81 height 9
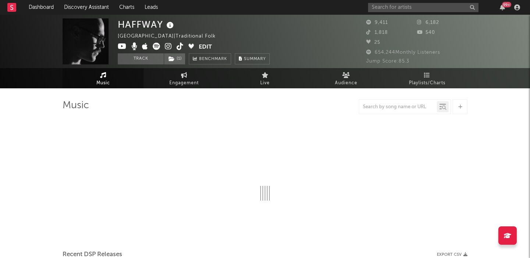
select select "6m"
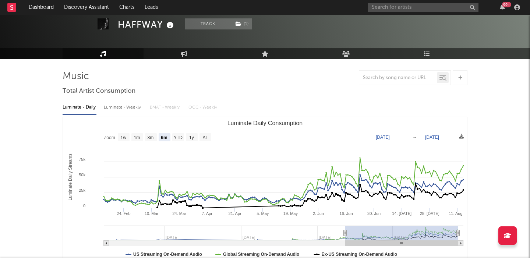
scroll to position [30, 0]
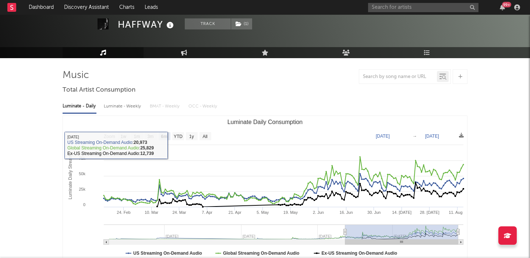
click at [135, 107] on div "Luminate - Weekly" at bounding box center [123, 106] width 39 height 13
select select "6m"
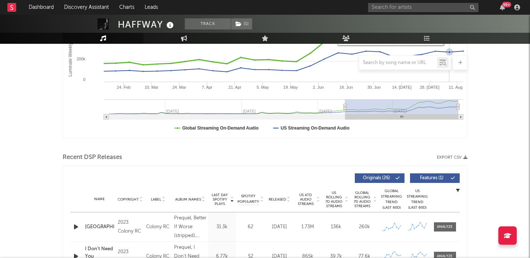
scroll to position [214, 0]
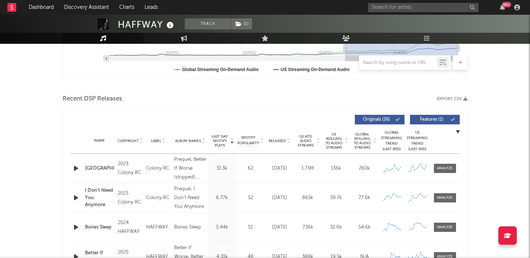
click at [428, 119] on span "Features ( 1 )" at bounding box center [432, 119] width 34 height 4
click at [335, 144] on span "US Rolling 7D Audio Streams" at bounding box center [334, 141] width 20 height 18
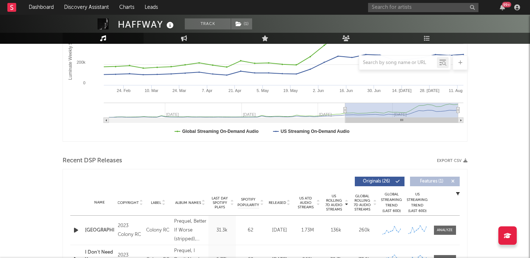
scroll to position [0, 0]
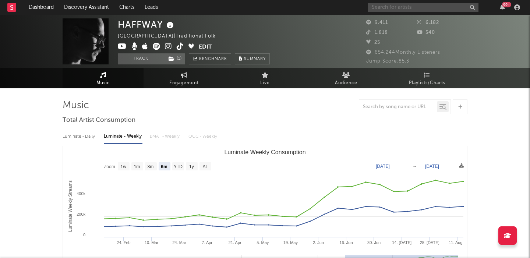
click at [376, 7] on input "text" at bounding box center [423, 7] width 110 height 9
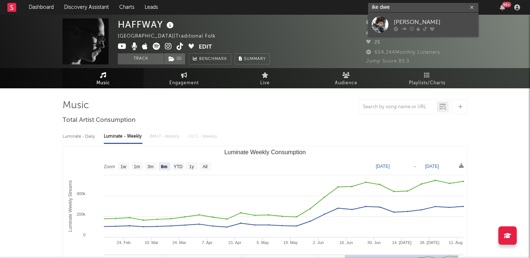
type input "ike dwe"
click at [400, 27] on div at bounding box center [434, 28] width 81 height 4
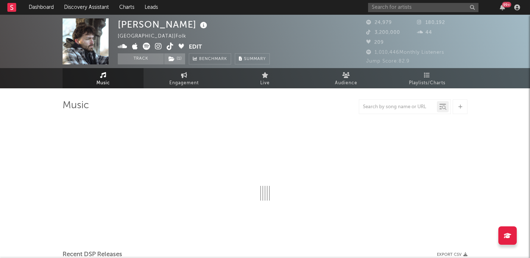
select select "6m"
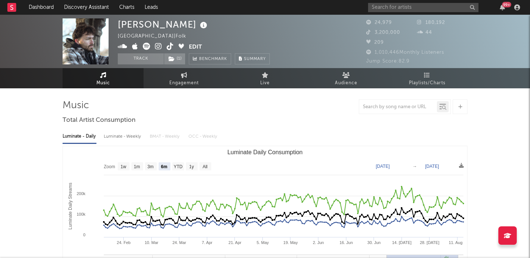
click at [124, 139] on div "Luminate - Weekly" at bounding box center [123, 136] width 39 height 13
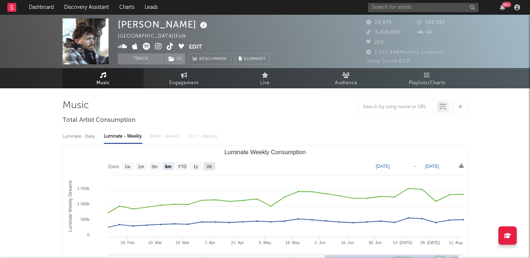
click at [207, 167] on text "All" at bounding box center [208, 166] width 5 height 5
select select "All"
type input "2024-05-02"
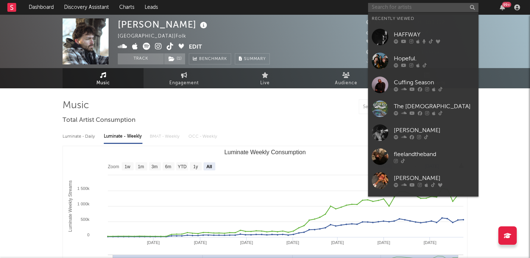
click at [399, 9] on input "text" at bounding box center [423, 7] width 110 height 9
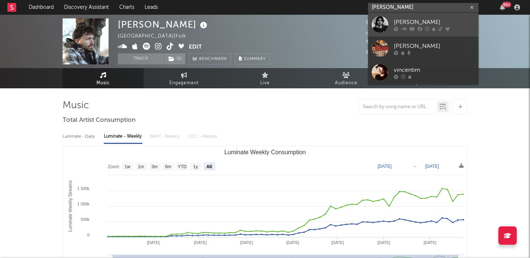
type input "vincent lim"
click at [420, 20] on div "Vincent Lima" at bounding box center [434, 22] width 81 height 9
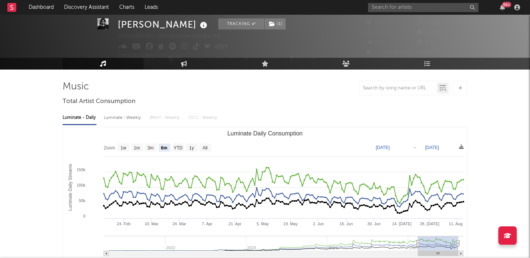
scroll to position [21, 0]
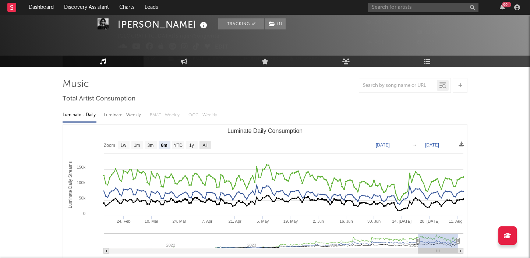
click at [207, 145] on text "All" at bounding box center [204, 145] width 5 height 5
select select "All"
type input "2021-04-23"
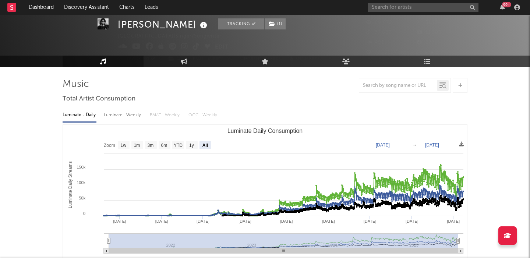
click at [123, 118] on div "Luminate - Weekly" at bounding box center [123, 115] width 39 height 13
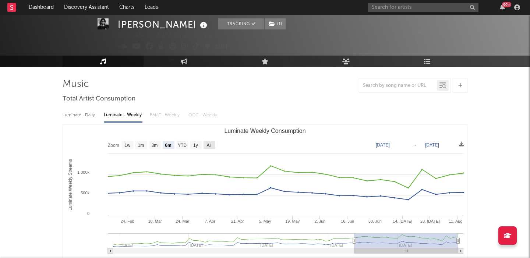
click at [209, 145] on text "All" at bounding box center [208, 145] width 5 height 5
select select "All"
type input "2023-12-21"
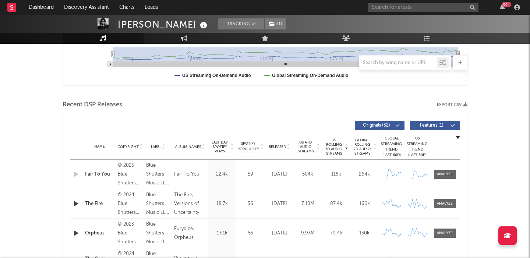
scroll to position [262, 0]
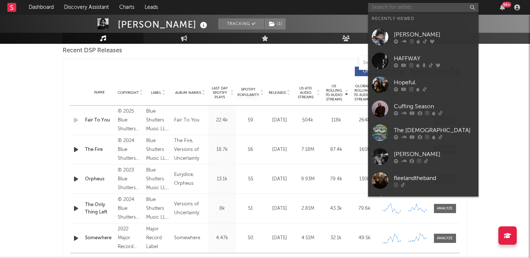
click at [394, 6] on input "text" at bounding box center [423, 7] width 110 height 9
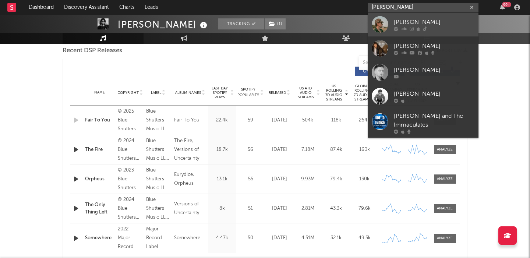
type input "owen macd"
click at [443, 29] on div at bounding box center [434, 28] width 81 height 4
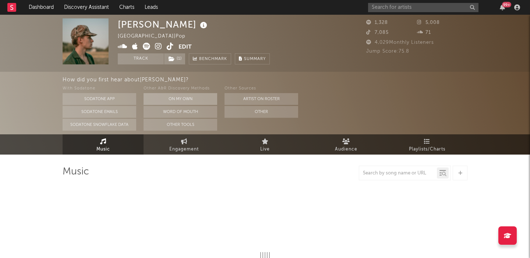
select select "6m"
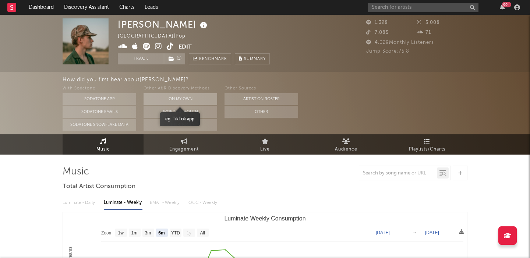
click at [188, 93] on button "On My Own" at bounding box center [181, 99] width 74 height 12
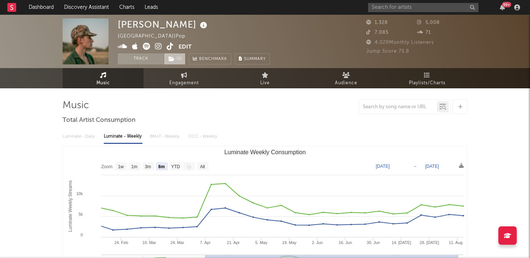
click at [177, 61] on span "( 1 )" at bounding box center [175, 58] width 22 height 11
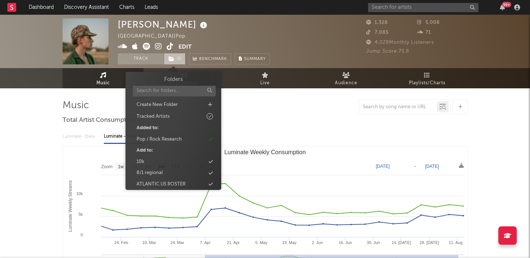
click at [177, 61] on span "( 1 )" at bounding box center [175, 58] width 22 height 11
click at [176, 59] on span "( 1 )" at bounding box center [175, 58] width 22 height 11
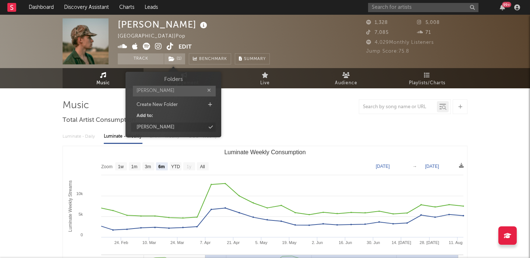
type input "adam g"
click at [185, 128] on div "adam g" at bounding box center [173, 128] width 85 height 10
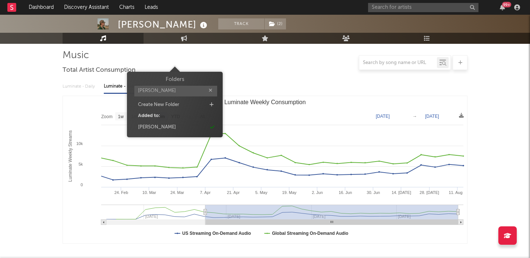
scroll to position [64, 0]
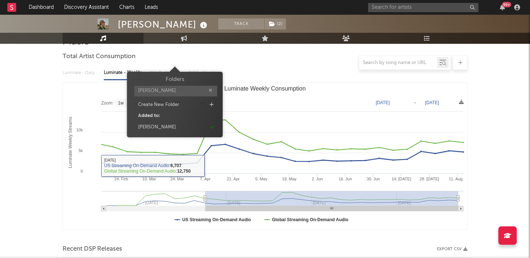
click at [215, 187] on rect "Luminate Weekly Consumption" at bounding box center [265, 155] width 404 height 147
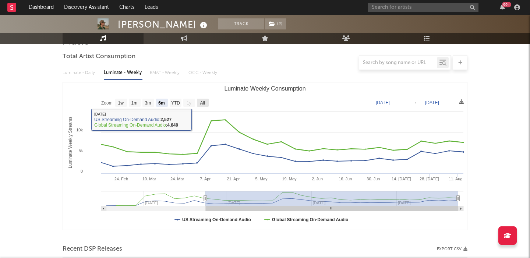
click at [202, 100] on text "All" at bounding box center [202, 102] width 5 height 5
select select "All"
type input "2024-12-05"
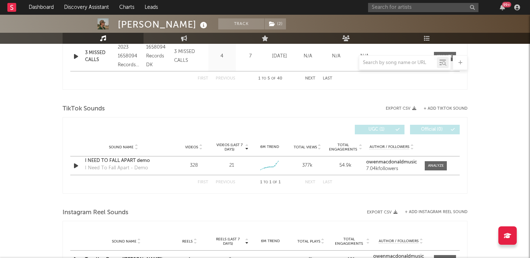
scroll to position [505, 0]
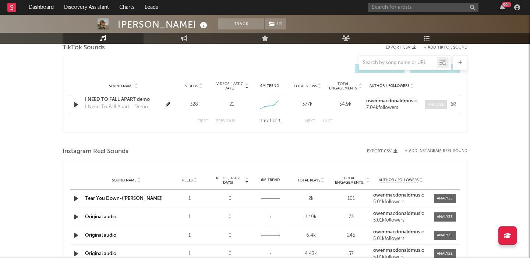
click at [434, 106] on div at bounding box center [436, 105] width 16 height 6
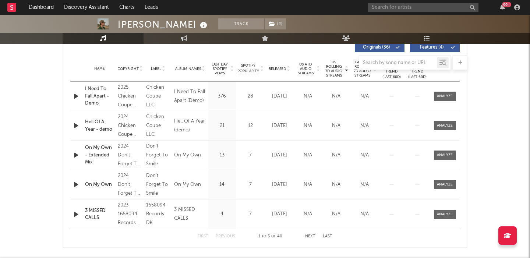
scroll to position [206, 0]
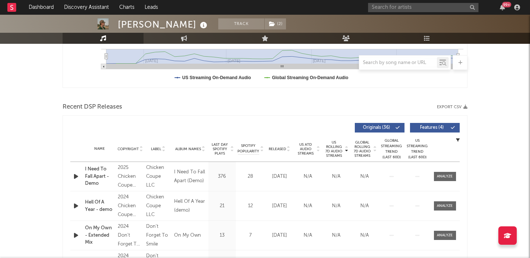
select select "1w"
click at [220, 146] on span "Last Day Spotify Plays" at bounding box center [220, 148] width 20 height 13
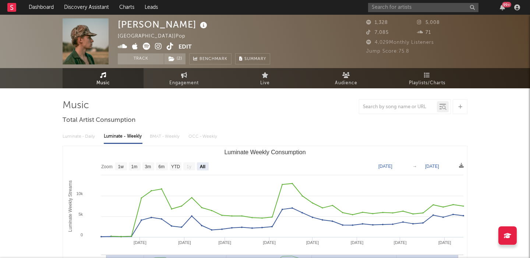
click at [159, 46] on icon at bounding box center [158, 46] width 7 height 7
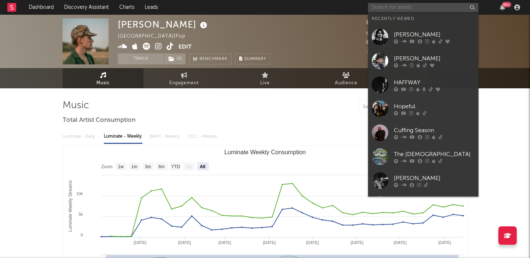
click at [418, 6] on input "text" at bounding box center [423, 7] width 110 height 9
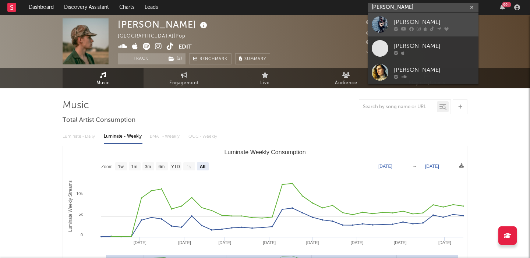
type input "sam donald"
click at [426, 19] on div "Sam Donald" at bounding box center [434, 22] width 81 height 9
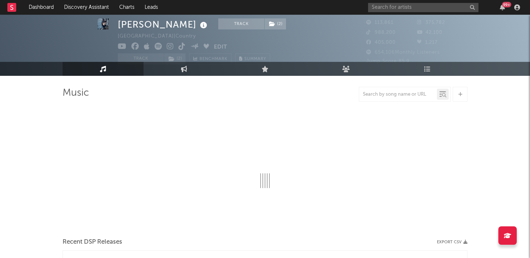
select select "6m"
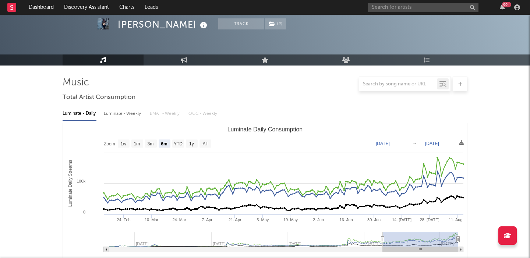
scroll to position [257, 0]
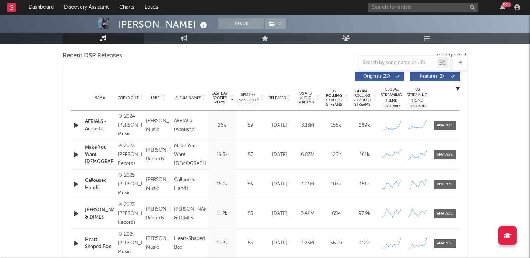
click at [74, 127] on icon "button" at bounding box center [76, 125] width 8 height 9
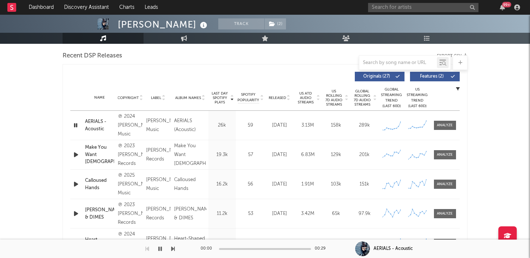
click at [425, 79] on button "Features ( 2 )" at bounding box center [435, 77] width 50 height 10
click at [335, 101] on span "US Rolling 7D Audio Streams" at bounding box center [334, 98] width 20 height 18
click at [77, 153] on icon "button" at bounding box center [76, 154] width 8 height 9
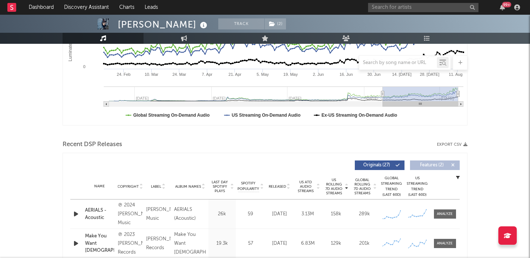
scroll to position [0, 0]
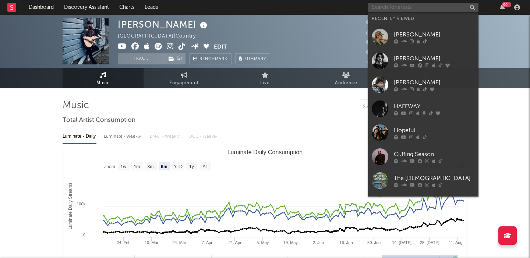
click at [417, 5] on input "text" at bounding box center [423, 7] width 110 height 9
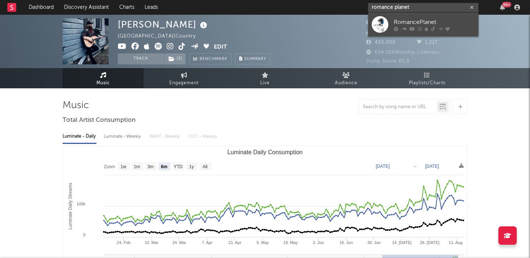
type input "romance planet"
click at [408, 24] on div "RomancePlanet" at bounding box center [434, 22] width 81 height 9
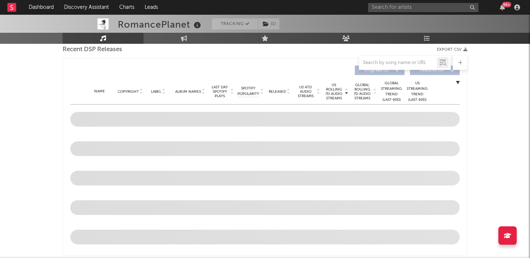
select select "6m"
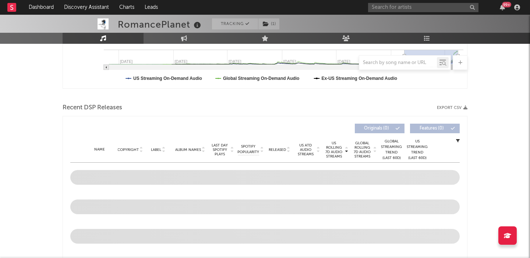
click at [280, 88] on rect "Luminate Daily Consumption" at bounding box center [265, 14] width 404 height 147
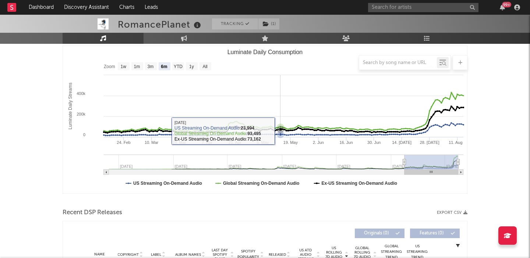
scroll to position [240, 0]
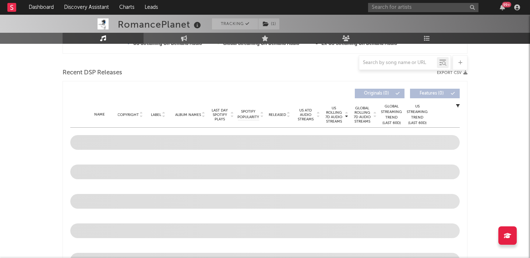
click at [282, 116] on span "Released" at bounding box center [277, 115] width 17 height 4
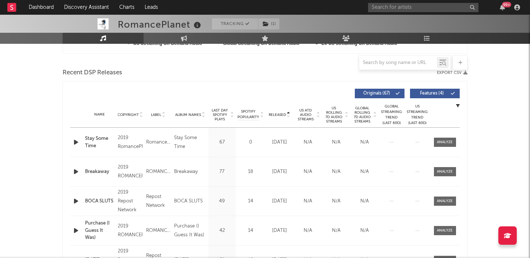
click at [282, 116] on span "Released" at bounding box center [277, 115] width 17 height 4
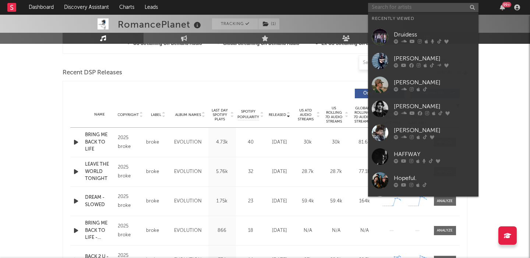
click at [423, 6] on input "text" at bounding box center [423, 7] width 110 height 9
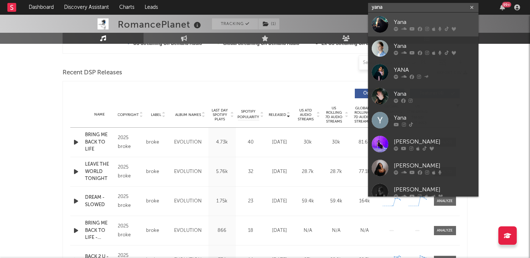
type input "yana"
click at [425, 22] on div "Yana" at bounding box center [434, 22] width 81 height 9
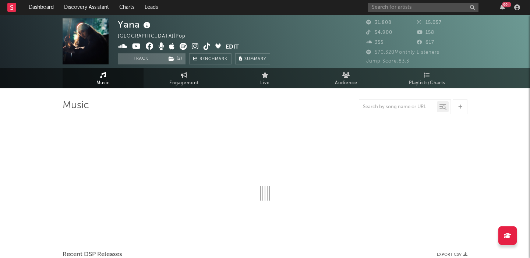
select select "6m"
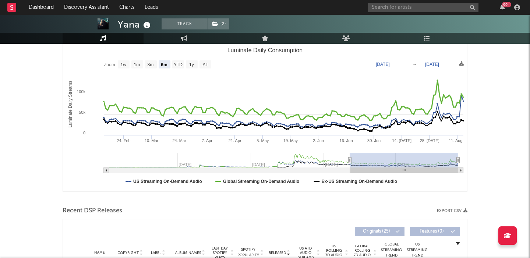
scroll to position [255, 0]
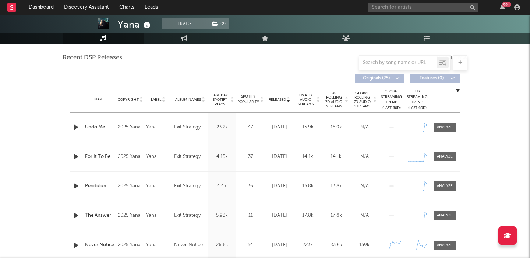
click at [336, 101] on span "US Rolling 7D Audio Streams" at bounding box center [334, 100] width 20 height 18
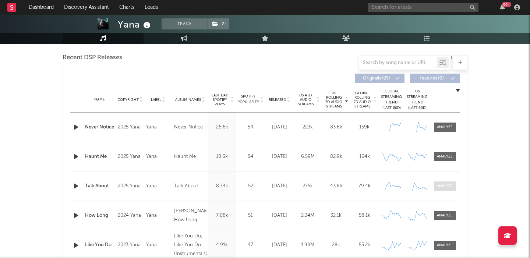
click at [443, 188] on div at bounding box center [445, 186] width 16 height 6
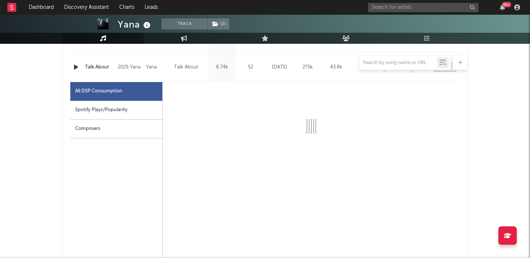
select select "1w"
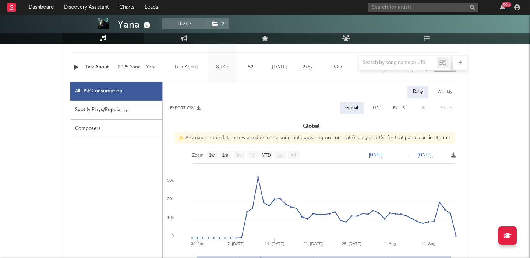
scroll to position [403, 0]
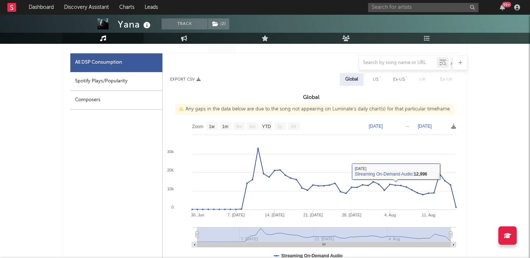
click at [142, 78] on div "Spotify Plays/Popularity" at bounding box center [116, 81] width 92 height 19
select select "1w"
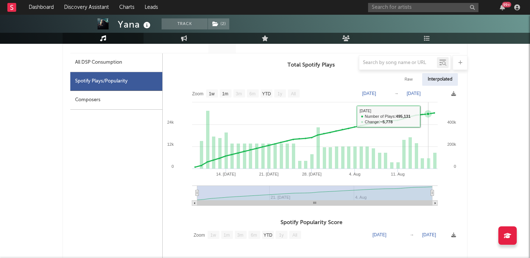
scroll to position [394, 0]
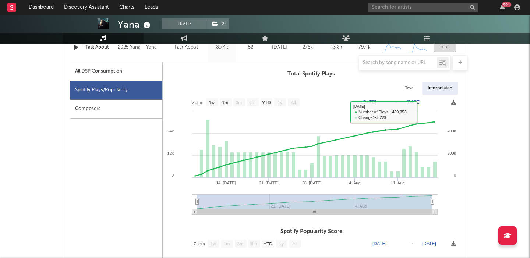
click at [406, 91] on div "Raw" at bounding box center [409, 88] width 20 height 13
select select "1w"
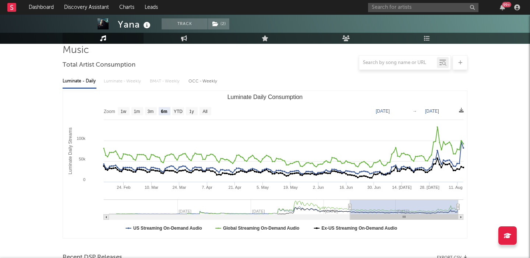
scroll to position [54, 0]
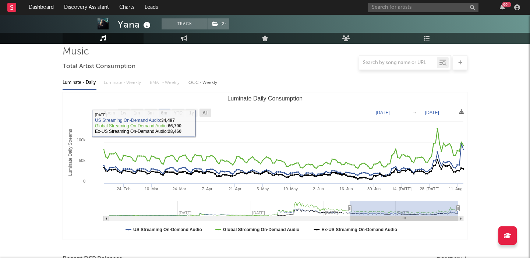
click at [209, 114] on rect "Luminate Daily Consumption" at bounding box center [205, 113] width 12 height 8
select select "All"
type input "2024-01-07"
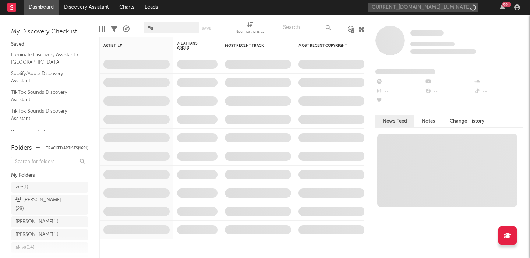
scroll to position [0, 38]
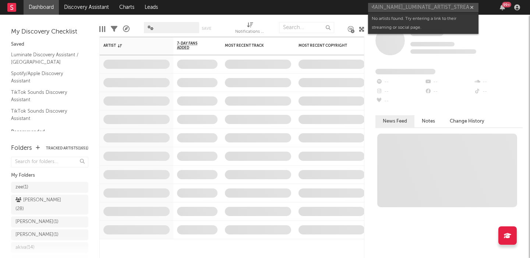
click at [398, 7] on input "CURRENT_DEV.DATA.NO_LUMINATE_ARTIST_STREAMS" at bounding box center [423, 7] width 110 height 9
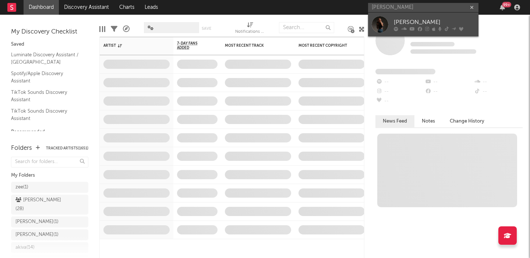
type input "kaylee rose"
click at [418, 22] on div "Kaylee Rose" at bounding box center [434, 22] width 81 height 9
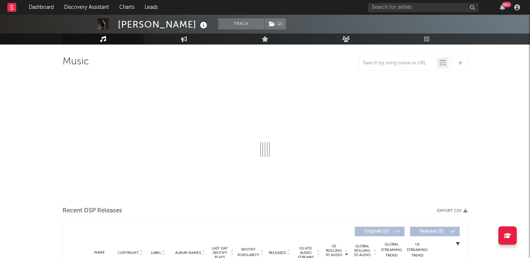
select select "6m"
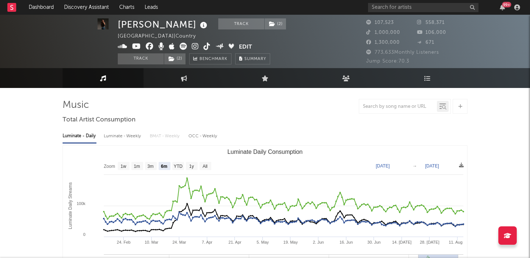
scroll to position [1, 0]
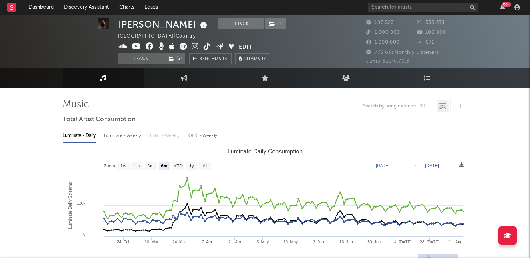
click at [205, 165] on text "All" at bounding box center [204, 165] width 5 height 5
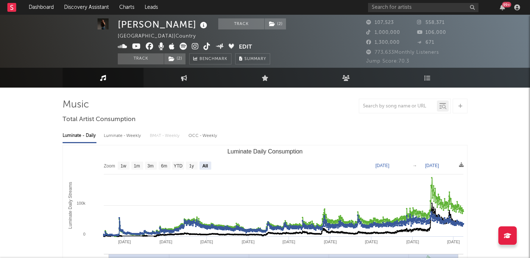
click at [132, 138] on div "Luminate - Weekly" at bounding box center [123, 136] width 39 height 13
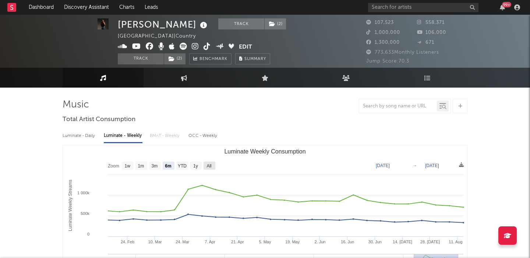
click at [210, 163] on text "All" at bounding box center [208, 165] width 5 height 5
select select "All"
type input "2021-09-30"
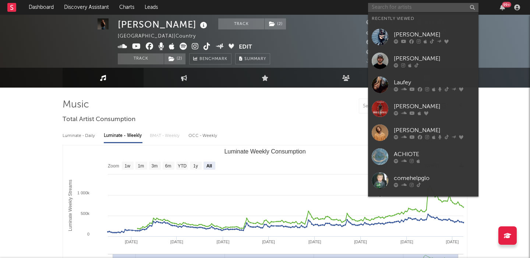
click at [384, 10] on input "text" at bounding box center [423, 7] width 110 height 9
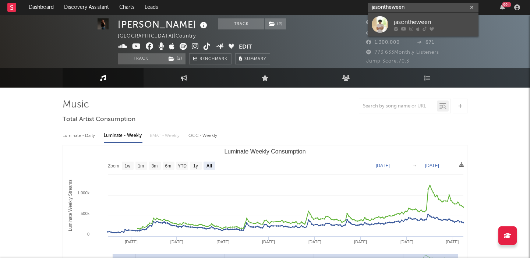
type input "jasontheween"
click at [400, 20] on div "jasontheween" at bounding box center [434, 22] width 81 height 9
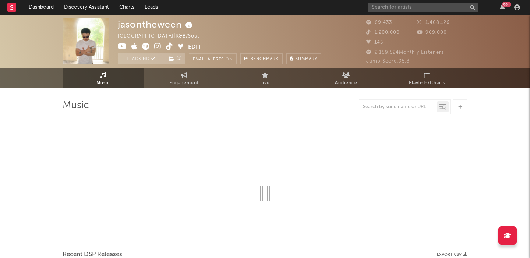
select select "6m"
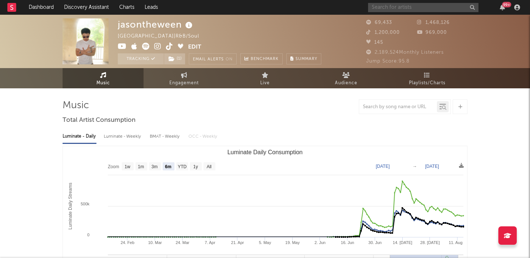
click at [393, 7] on input "text" at bounding box center [423, 7] width 110 height 9
paste input "Skye Newman"
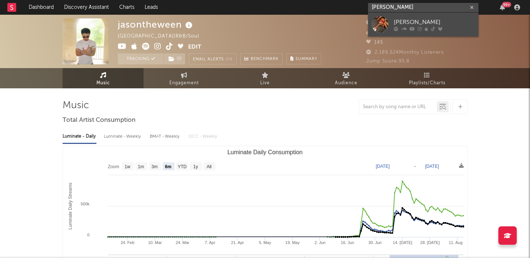
type input "Skye Newman"
click at [432, 25] on div "Skye Newman" at bounding box center [434, 22] width 81 height 9
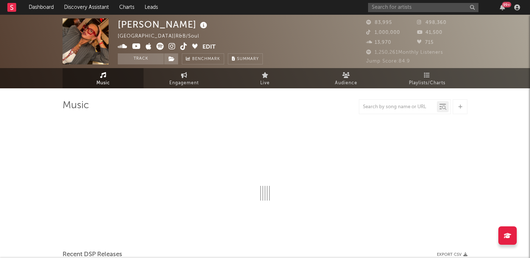
select select "1w"
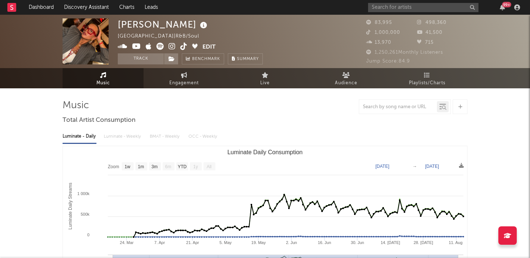
click at [173, 47] on icon at bounding box center [172, 46] width 7 height 7
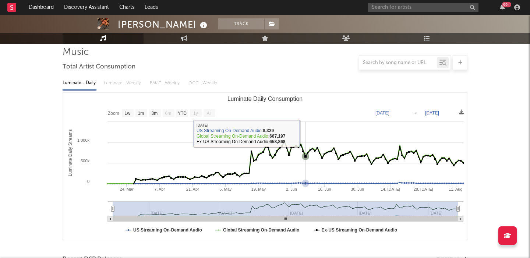
scroll to position [188, 0]
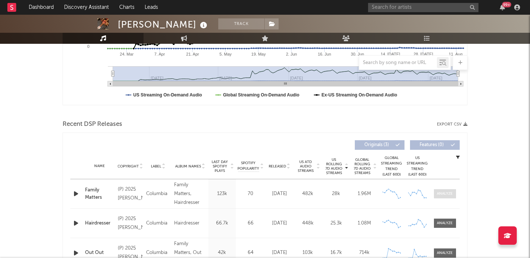
click at [448, 195] on div at bounding box center [445, 194] width 16 height 6
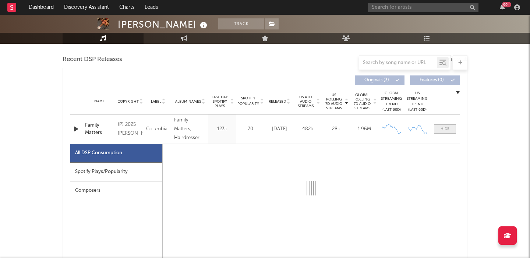
select select "1w"
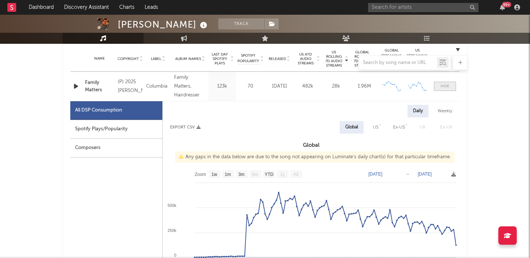
scroll to position [296, 0]
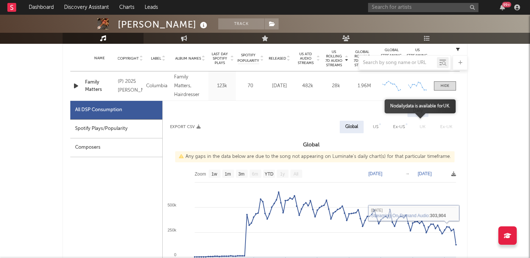
click at [416, 125] on span "UK" at bounding box center [422, 127] width 21 height 13
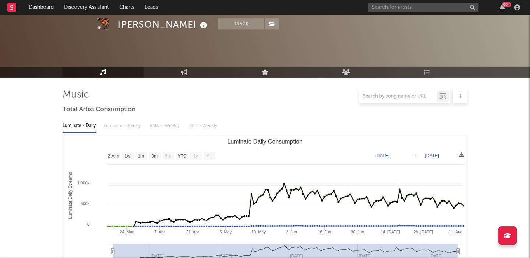
scroll to position [0, 0]
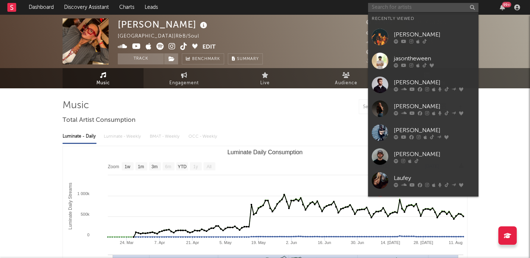
click at [410, 6] on input "text" at bounding box center [423, 7] width 110 height 9
paste input "https://open.spotify.com/artist/6N29twfYpFP41MiqaJuCDW?si=sbjFidkET3iQ_MHJJPXZS…"
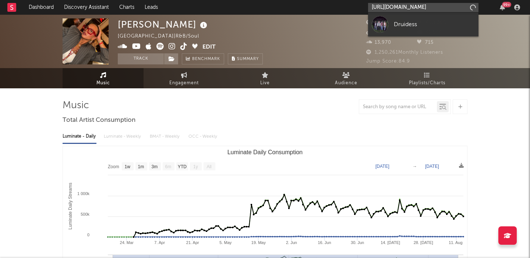
scroll to position [0, 195]
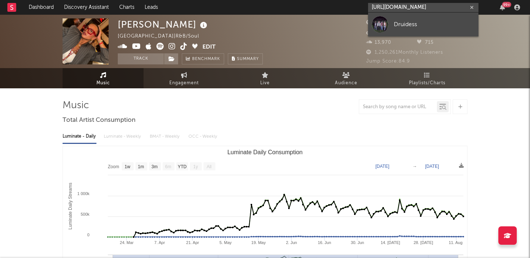
type input "https://open.spotify.com/artist/6N29twfYpFP41MiqaJuCDW?si=sbjFidkET3iQ_MHJJPXZS…"
click at [414, 26] on div "Druidess" at bounding box center [434, 24] width 81 height 9
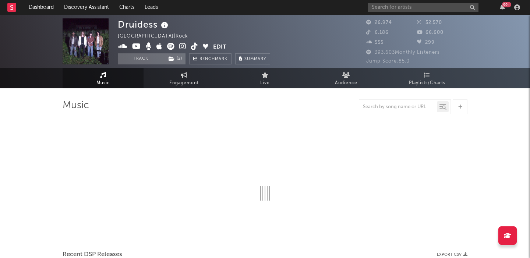
select select "6m"
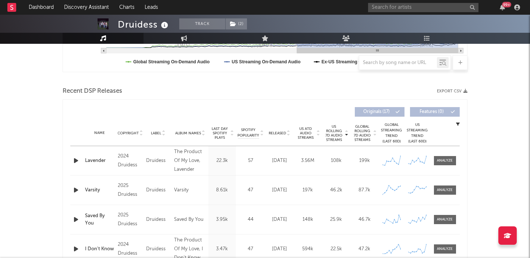
scroll to position [267, 0]
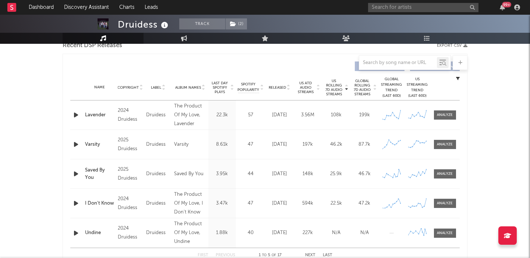
click at [95, 112] on div "Lavender" at bounding box center [99, 115] width 29 height 7
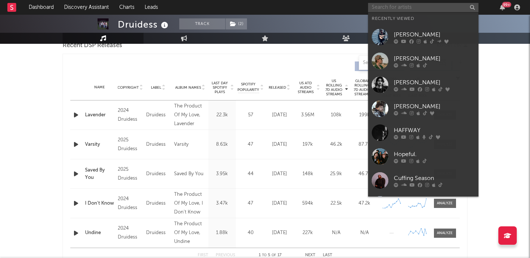
click at [384, 7] on input "text" at bounding box center [423, 7] width 110 height 9
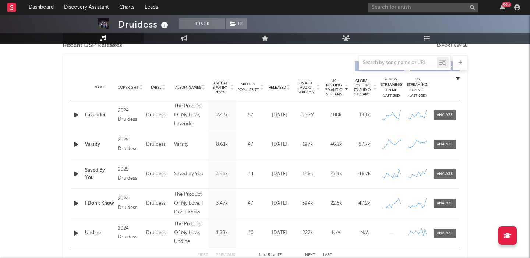
click at [285, 112] on div "Feb 10, 2023" at bounding box center [279, 115] width 25 height 7
click at [441, 114] on div at bounding box center [445, 115] width 16 height 6
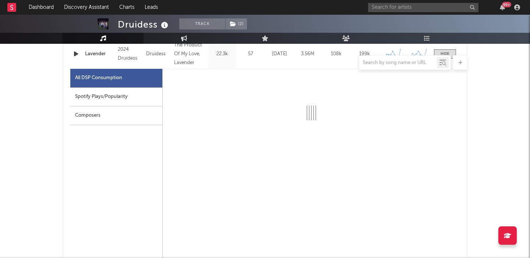
select select "6m"
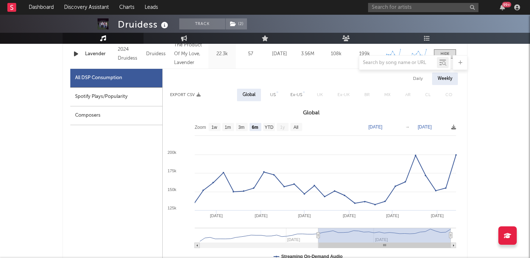
scroll to position [328, 0]
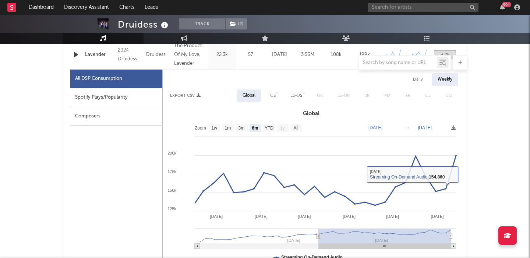
click at [419, 78] on div "Daily" at bounding box center [417, 79] width 21 height 13
select select "6m"
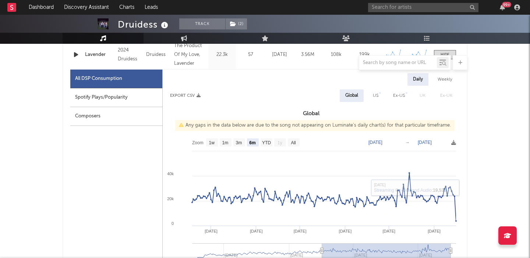
click at [446, 78] on div "Weekly" at bounding box center [445, 79] width 26 height 13
select select "6m"
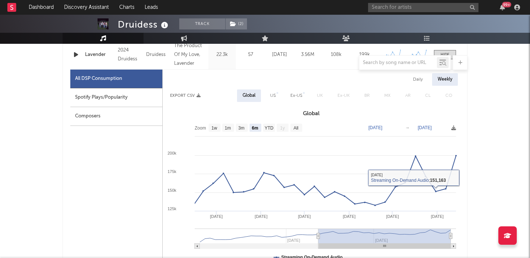
click at [422, 75] on div "Daily" at bounding box center [417, 79] width 21 height 13
select select "6m"
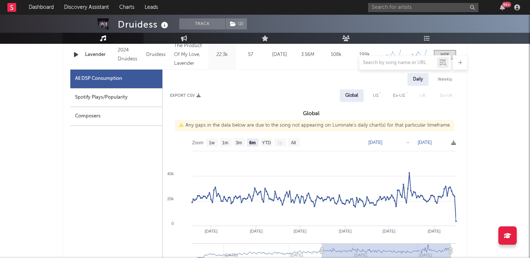
scroll to position [0, 0]
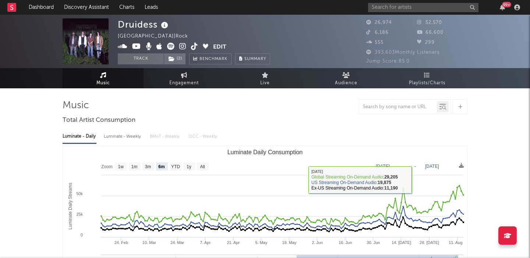
click at [137, 135] on div "Luminate - Weekly" at bounding box center [123, 136] width 39 height 13
select select "6m"
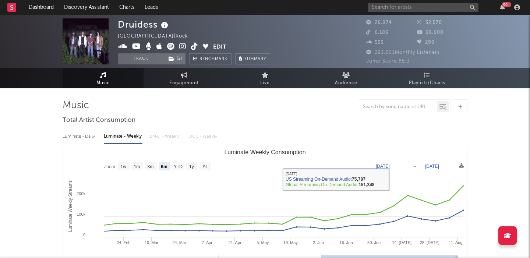
click at [87, 136] on div "Luminate - Daily" at bounding box center [80, 136] width 34 height 13
select select "6m"
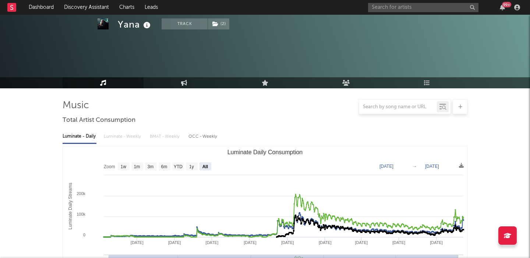
select select "All"
select select "1w"
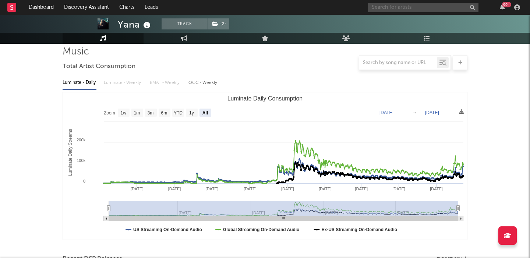
click at [389, 6] on input "text" at bounding box center [423, 7] width 110 height 9
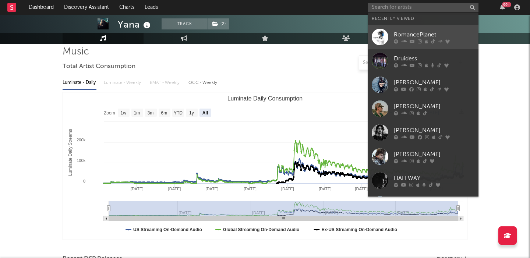
click at [417, 35] on div "RomancePlanet" at bounding box center [434, 34] width 81 height 9
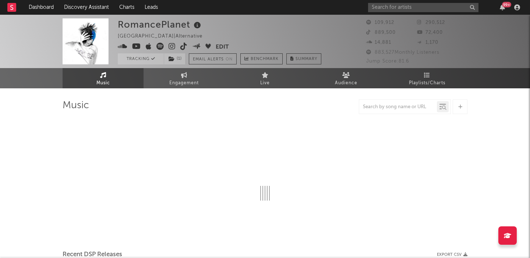
select select "6m"
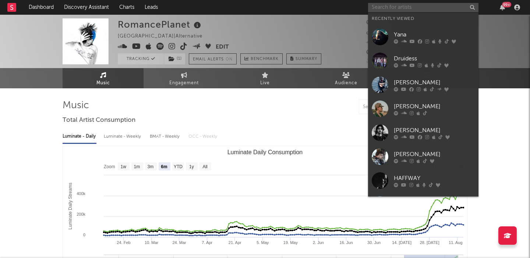
click at [401, 6] on input "text" at bounding box center [423, 7] width 110 height 9
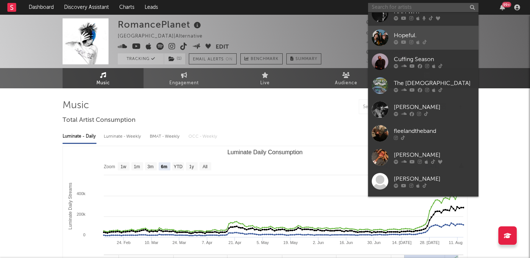
scroll to position [189, 0]
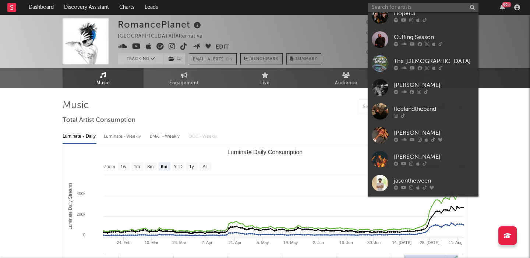
click at [434, 184] on div "jasontheween" at bounding box center [434, 180] width 81 height 9
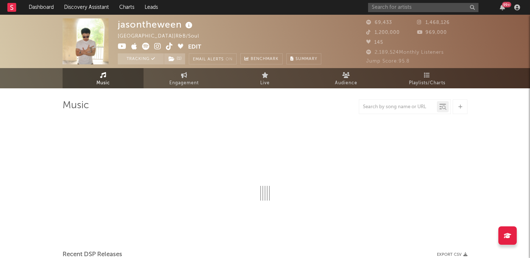
select select "6m"
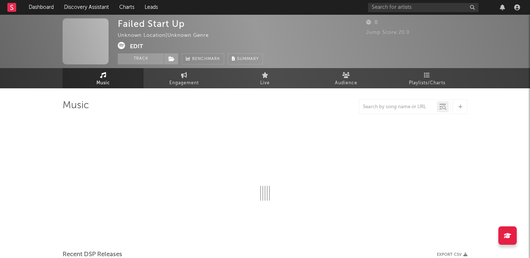
select select "1w"
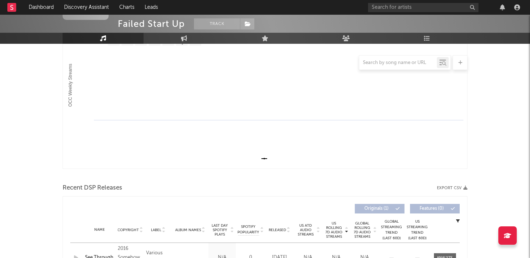
scroll to position [190, 0]
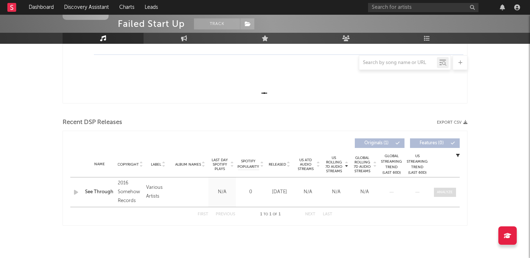
click at [441, 189] on span at bounding box center [445, 192] width 22 height 9
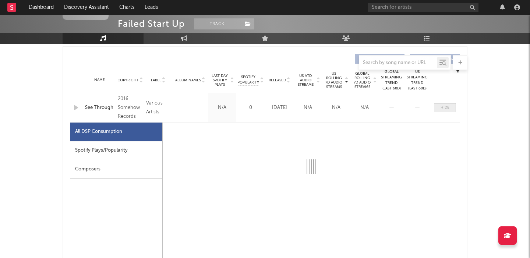
scroll to position [307, 0]
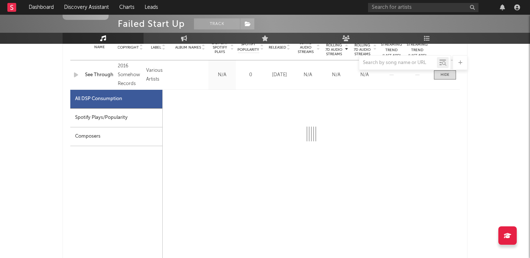
click at [133, 119] on div "Spotify Plays/Popularity" at bounding box center [116, 118] width 92 height 19
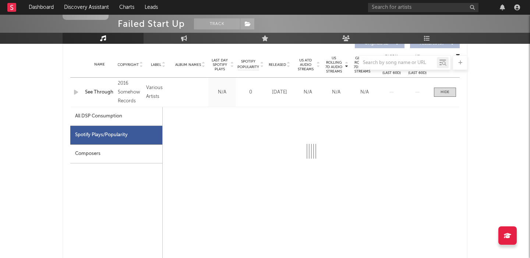
scroll to position [285, 0]
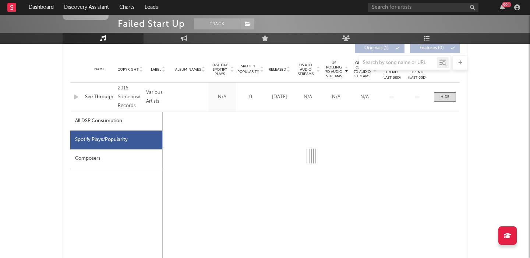
select select "1w"
